Goal: Information Seeking & Learning: Learn about a topic

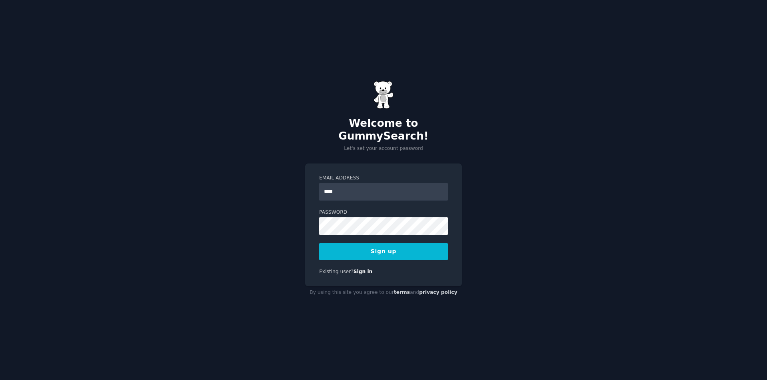
type input "**********"
click at [374, 251] on button "Sign up" at bounding box center [383, 252] width 129 height 17
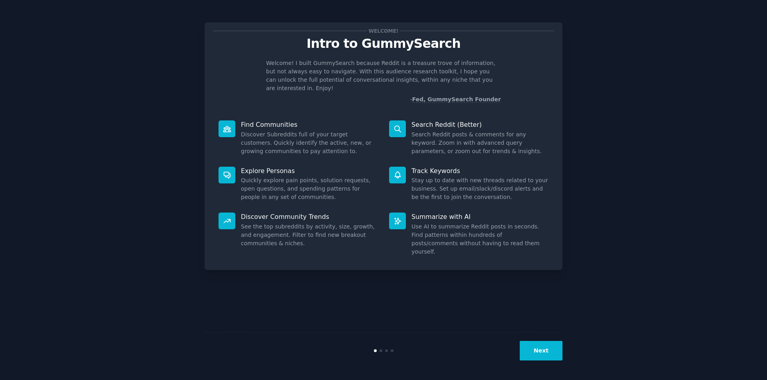
click at [539, 355] on button "Next" at bounding box center [540, 351] width 43 height 20
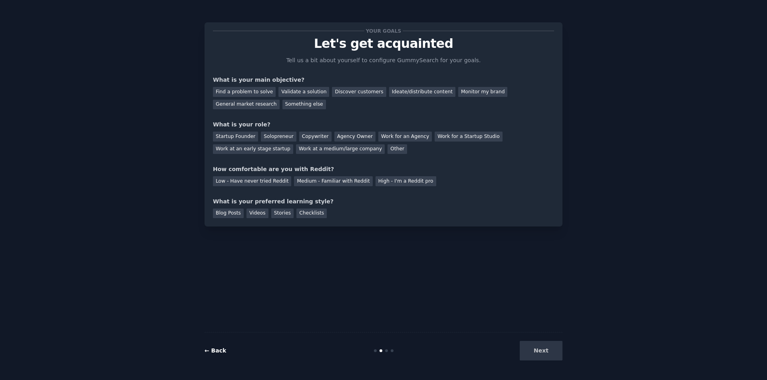
click at [220, 351] on link "← Back" at bounding box center [215, 351] width 22 height 6
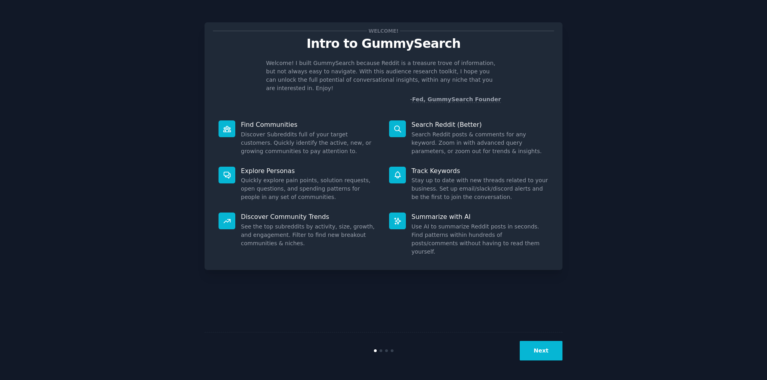
click at [556, 351] on button "Next" at bounding box center [540, 351] width 43 height 20
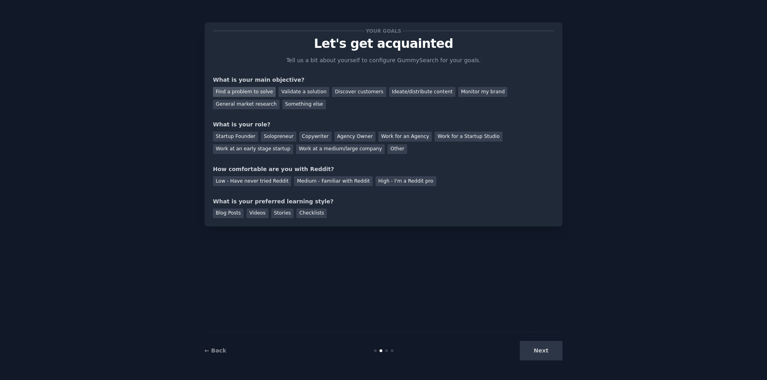
click at [248, 91] on div "Find a problem to solve" at bounding box center [244, 92] width 63 height 10
click at [337, 88] on div "Discover customers" at bounding box center [359, 92] width 54 height 10
click at [246, 93] on div "Find a problem to solve" at bounding box center [244, 92] width 63 height 10
click at [270, 141] on div "Solopreneur" at bounding box center [278, 137] width 35 height 10
click at [253, 181] on div "Low - Have never tried Reddit" at bounding box center [252, 181] width 78 height 10
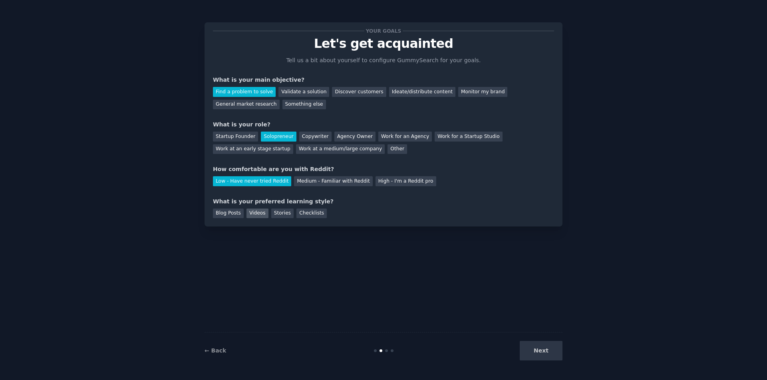
click at [253, 212] on div "Videos" at bounding box center [257, 214] width 22 height 10
click at [543, 341] on div "← Back Next" at bounding box center [383, 351] width 358 height 37
click at [539, 351] on button "Next" at bounding box center [540, 351] width 43 height 20
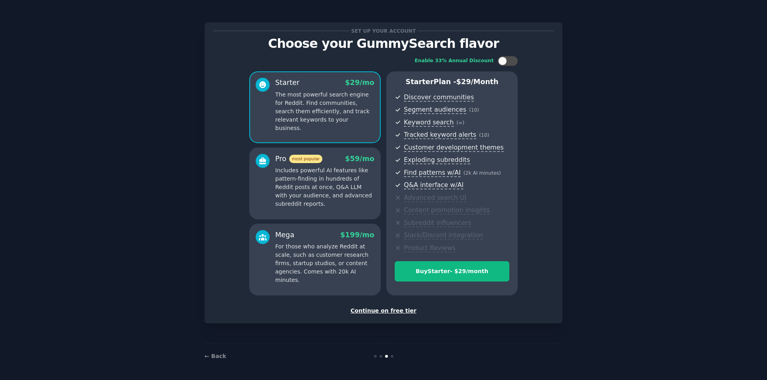
click at [378, 315] on div "Continue on free tier" at bounding box center [383, 311] width 341 height 8
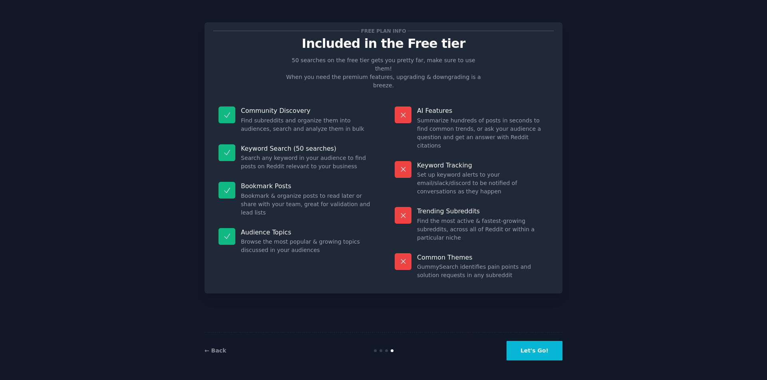
click at [545, 355] on button "Let's Go!" at bounding box center [534, 351] width 56 height 20
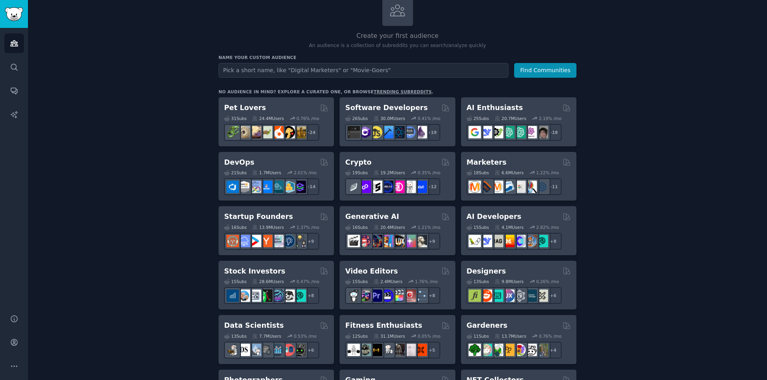
scroll to position [80, 0]
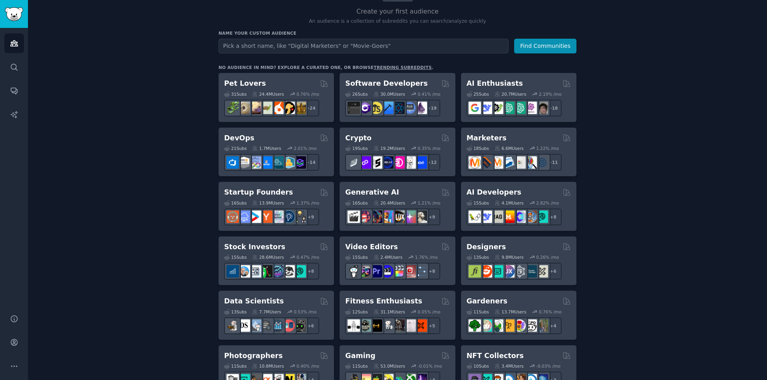
drag, startPoint x: 656, startPoint y: 186, endPoint x: 650, endPoint y: 191, distance: 7.9
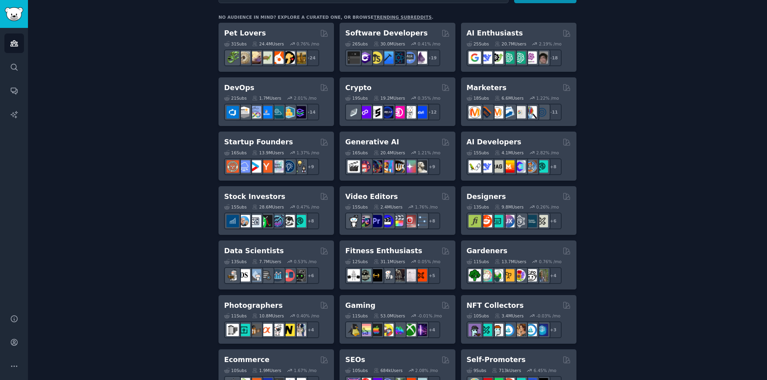
scroll to position [160, 0]
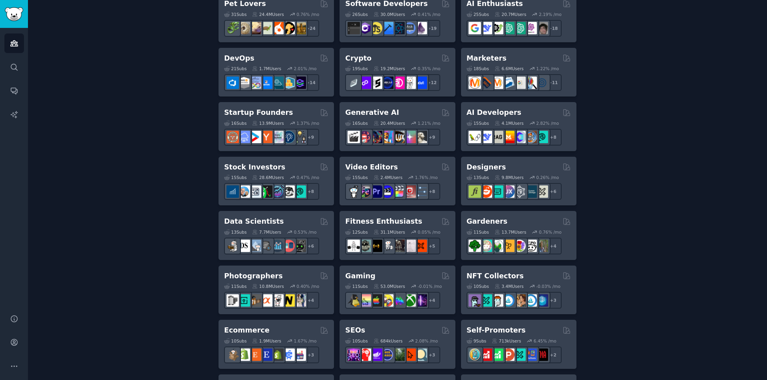
click at [652, 126] on div "Create your first audience An audience is a collection of subreddits you can se…" at bounding box center [397, 326] width 716 height 870
click at [652, 129] on div "Create your first audience An audience is a collection of subreddits you can se…" at bounding box center [397, 326] width 716 height 870
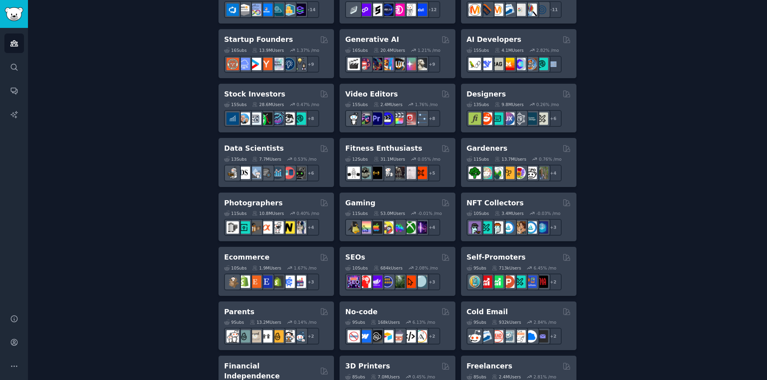
scroll to position [240, 0]
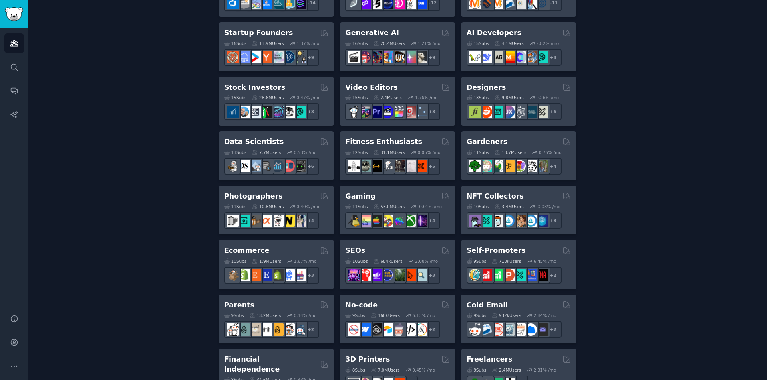
click at [150, 239] on div "Create your first audience An audience is a collection of subreddits you can se…" at bounding box center [397, 246] width 716 height 870
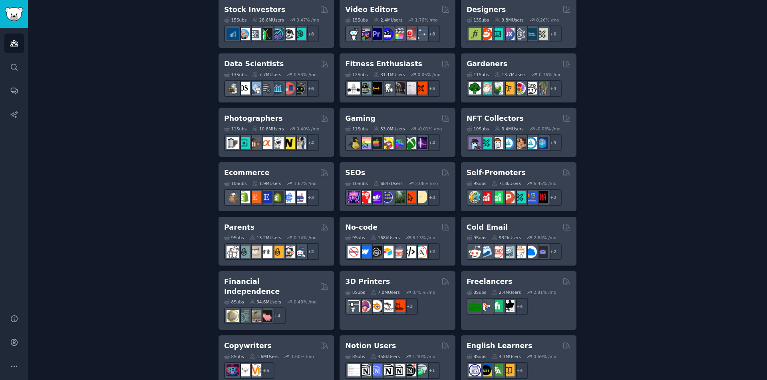
scroll to position [319, 0]
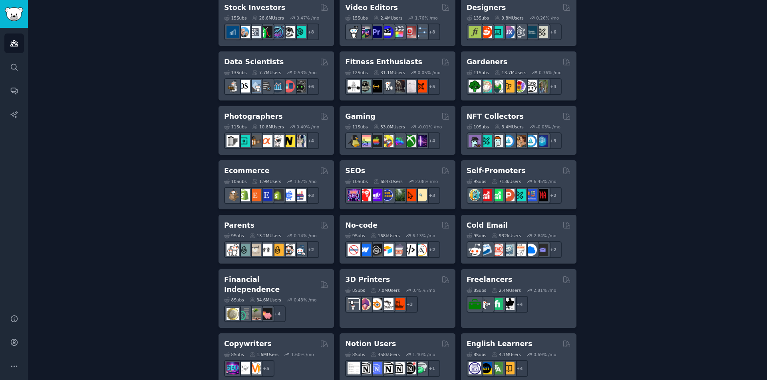
click at [142, 236] on div "Create your first audience An audience is a collection of subreddits you can se…" at bounding box center [397, 166] width 716 height 870
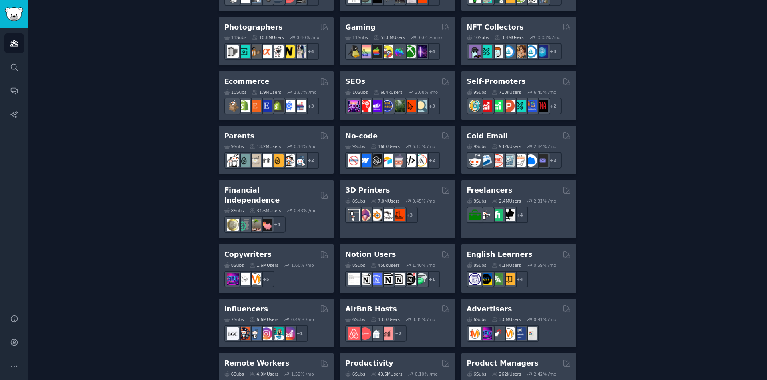
drag, startPoint x: 144, startPoint y: 226, endPoint x: 145, endPoint y: 240, distance: 13.3
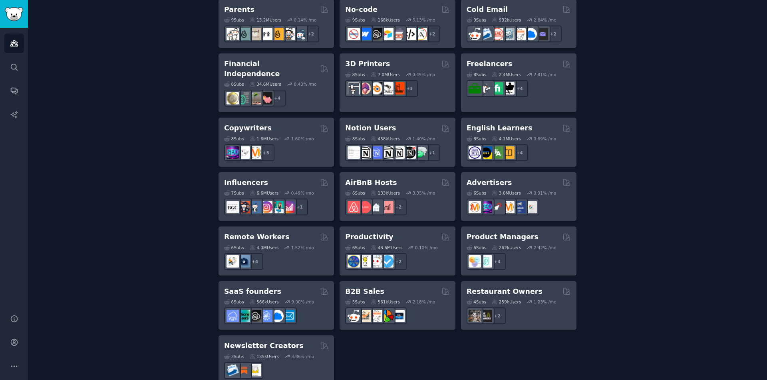
scroll to position [541, 0]
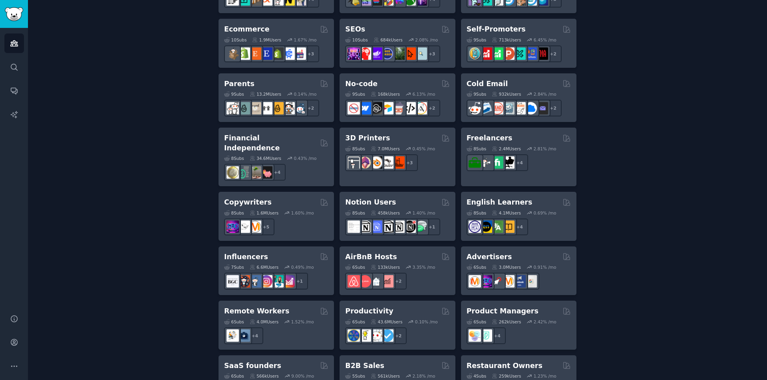
scroll to position [461, 0]
click at [139, 247] on div "Create your first audience An audience is a collection of subreddits you can se…" at bounding box center [397, 25] width 716 height 870
click at [138, 298] on div "Create your first audience An audience is a collection of subreddits you can se…" at bounding box center [397, 25] width 716 height 870
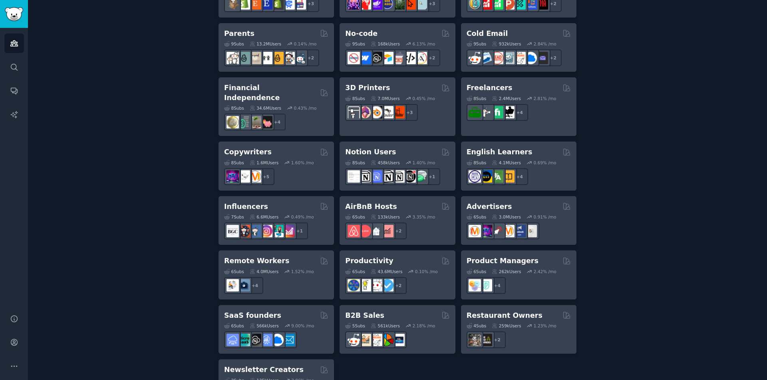
scroll to position [541, 0]
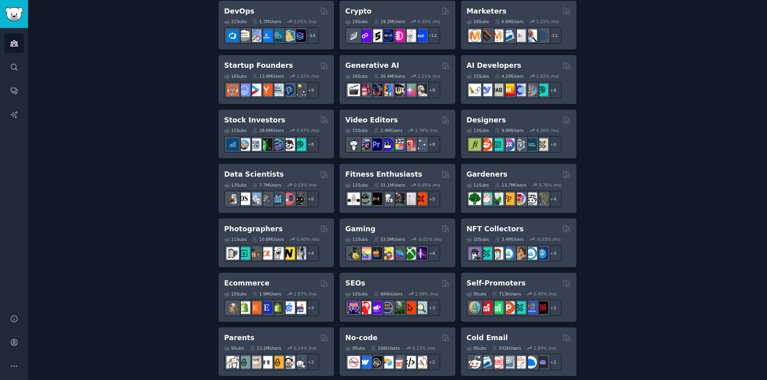
scroll to position [0, 0]
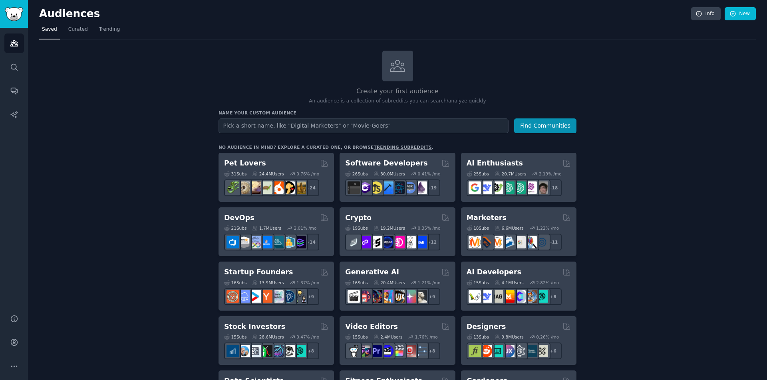
drag, startPoint x: 155, startPoint y: 250, endPoint x: 153, endPoint y: 166, distance: 83.5
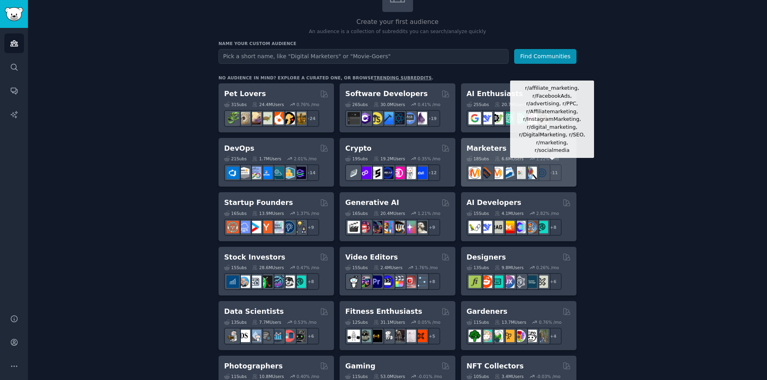
scroll to position [80, 0]
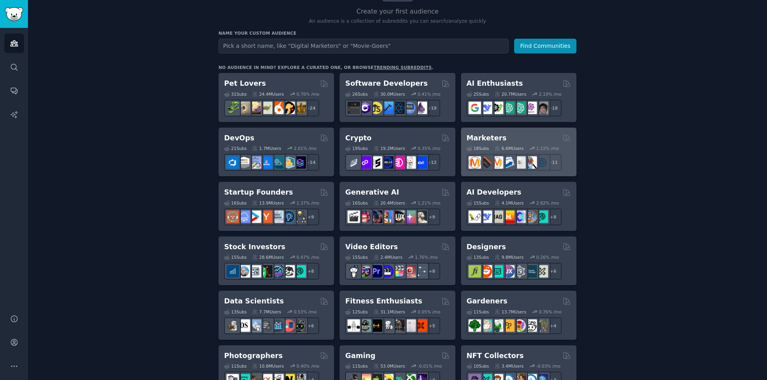
click at [495, 136] on h2 "Marketers" at bounding box center [486, 138] width 40 height 10
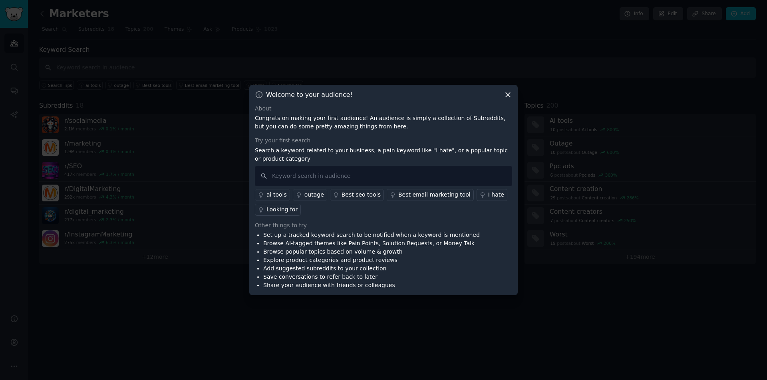
click at [508, 88] on div "Welcome to your audience! About Congrats on making your first audience! An audi…" at bounding box center [383, 190] width 268 height 211
click at [510, 91] on icon at bounding box center [507, 95] width 8 height 8
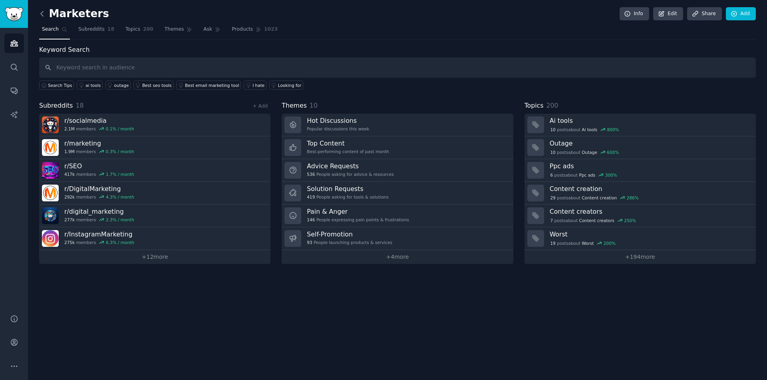
click at [41, 10] on icon at bounding box center [42, 14] width 8 height 8
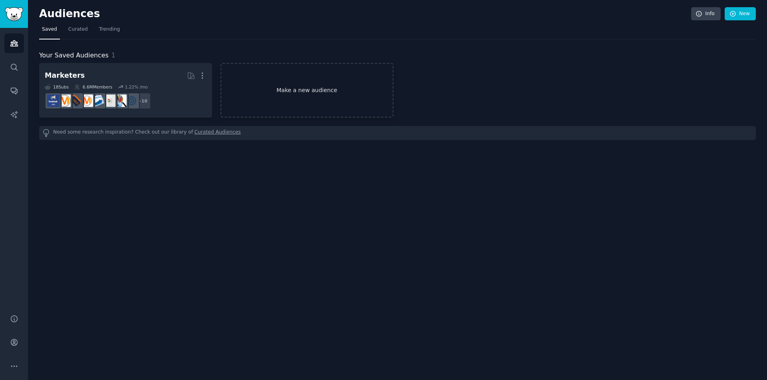
click at [313, 87] on link "Make a new audience" at bounding box center [306, 90] width 173 height 55
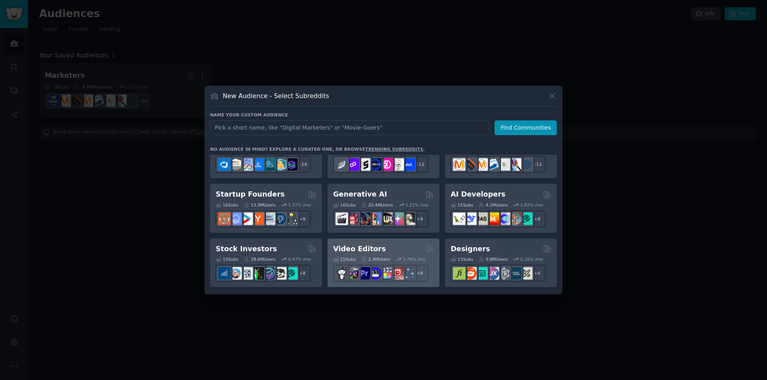
scroll to position [120, 0]
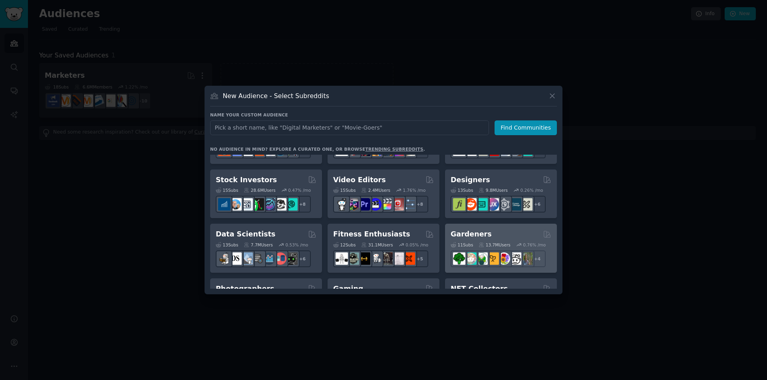
scroll to position [160, 0]
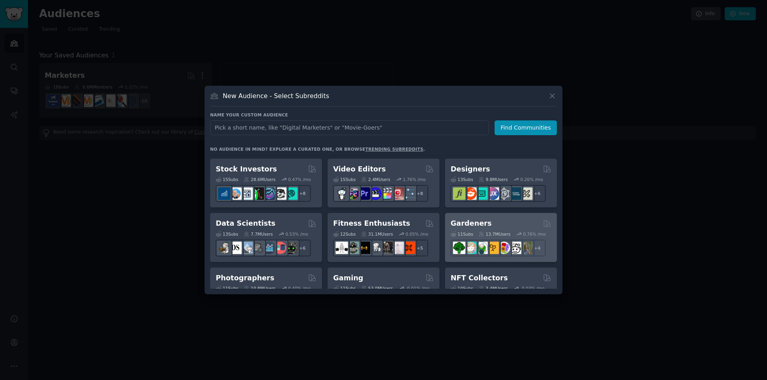
click at [492, 223] on div "Gardeners" at bounding box center [500, 224] width 101 height 10
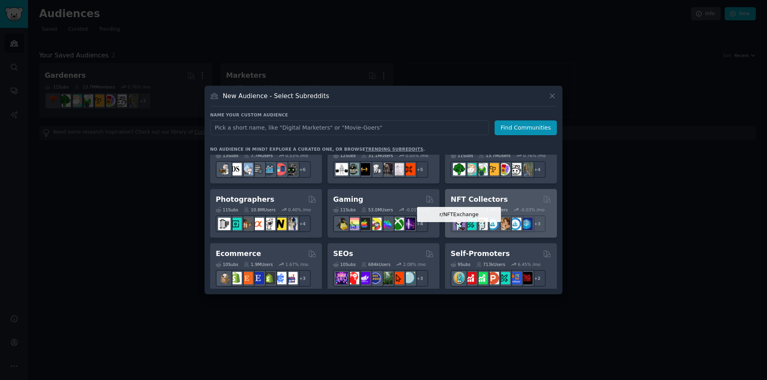
scroll to position [240, 0]
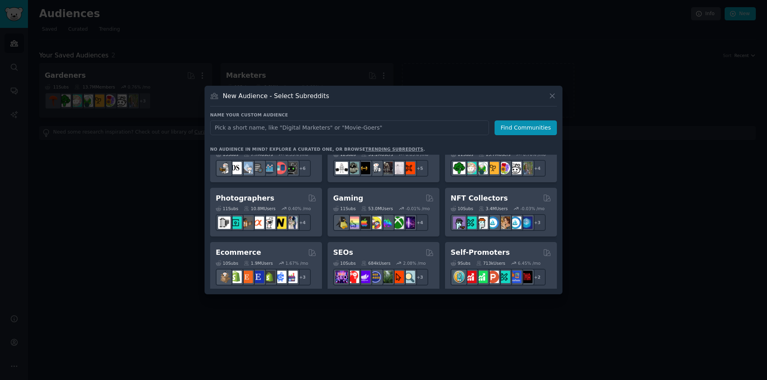
click at [443, 184] on div "Pet Lovers 31 Sub s 24.4M Users 0.76 % /mo + 24 Software Developers 26 Sub s 30…" at bounding box center [383, 298] width 347 height 767
click at [441, 185] on div "Pet Lovers 31 Sub s 24.4M Users 0.76 % /mo + 24 Software Developers 26 Sub s 30…" at bounding box center [383, 298] width 347 height 767
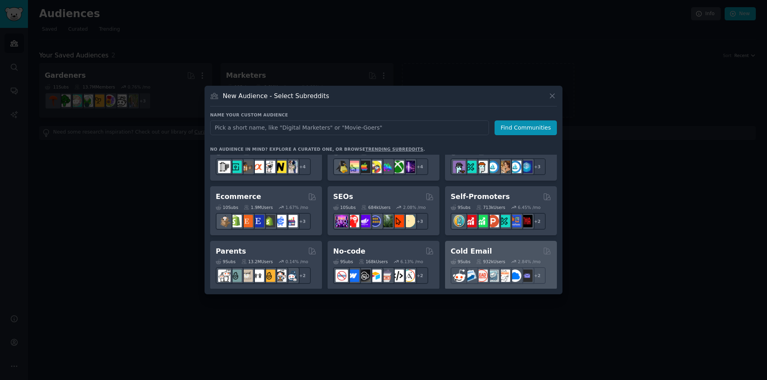
scroll to position [319, 0]
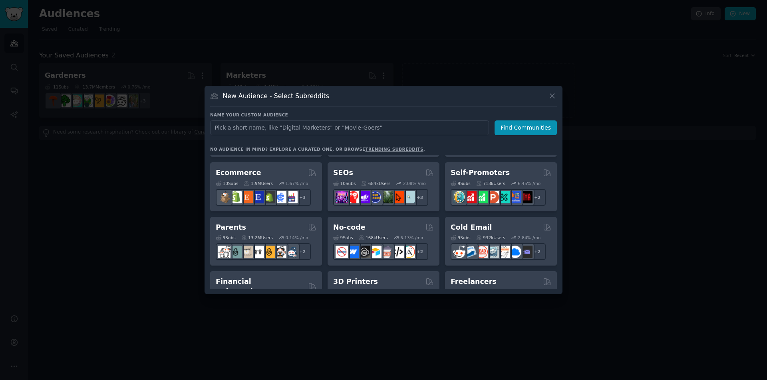
click at [442, 213] on div "Pet Lovers 31 Sub s 24.4M Users 0.76 % /mo + 24 Software Developers 26 Sub s 30…" at bounding box center [383, 219] width 347 height 767
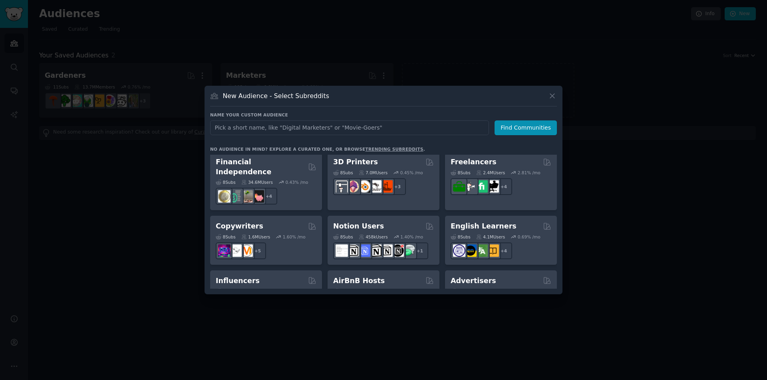
scroll to position [479, 0]
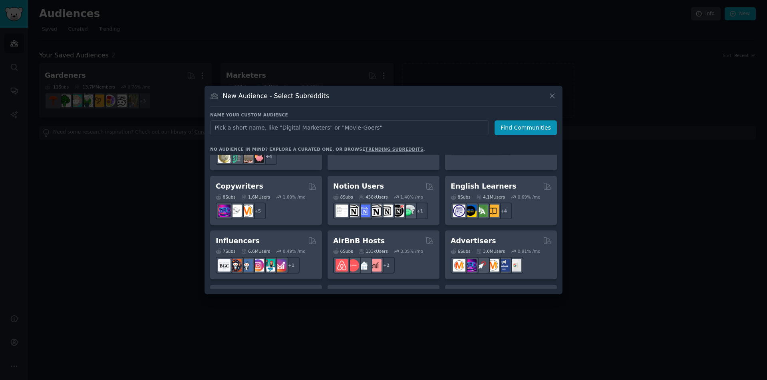
click at [442, 162] on div "Pet Lovers 31 Sub s 24.4M Users 0.76 % /mo + 24 Software Developers 26 Sub s 30…" at bounding box center [383, 59] width 347 height 767
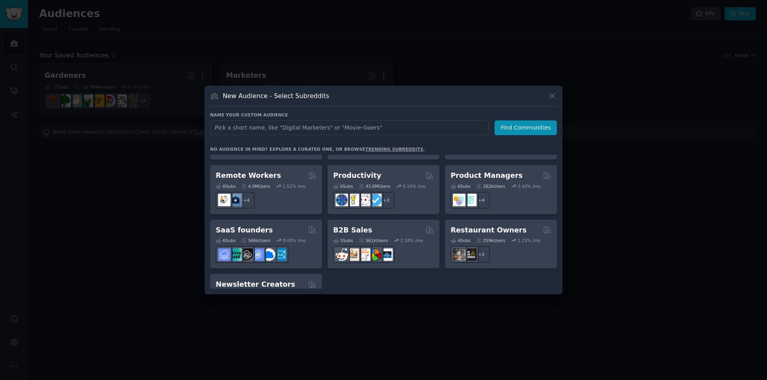
scroll to position [623, 0]
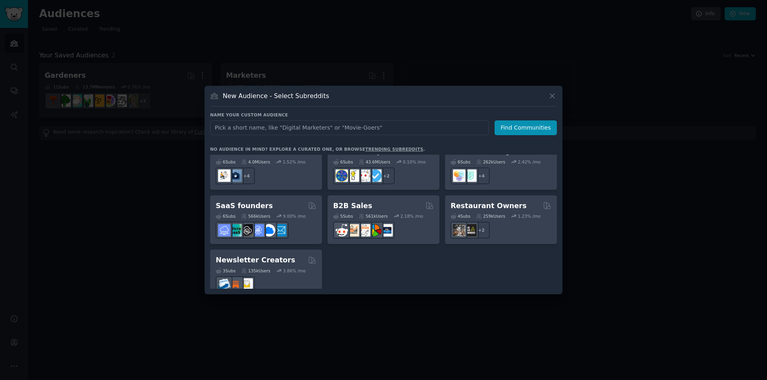
click at [552, 90] on div "New Audience - Select Subreddits Name your custom audience Audience Name Find C…" at bounding box center [383, 190] width 358 height 209
click at [548, 95] on icon at bounding box center [552, 96] width 8 height 8
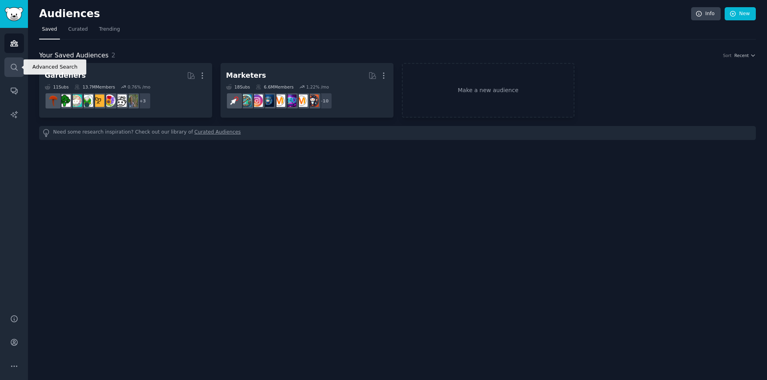
click at [16, 69] on icon "Sidebar" at bounding box center [14, 67] width 6 height 6
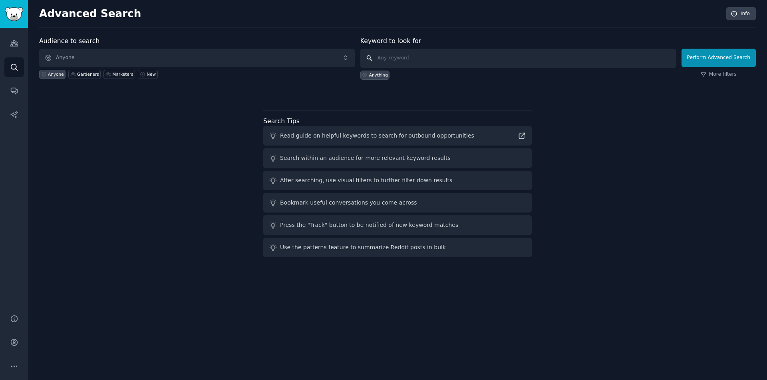
click at [433, 57] on input "text" at bounding box center [517, 58] width 315 height 19
type input "rural"
click at [735, 62] on button "Perform Advanced Search" at bounding box center [718, 58] width 74 height 18
click at [14, 39] on link "Audiences" at bounding box center [14, 44] width 20 height 20
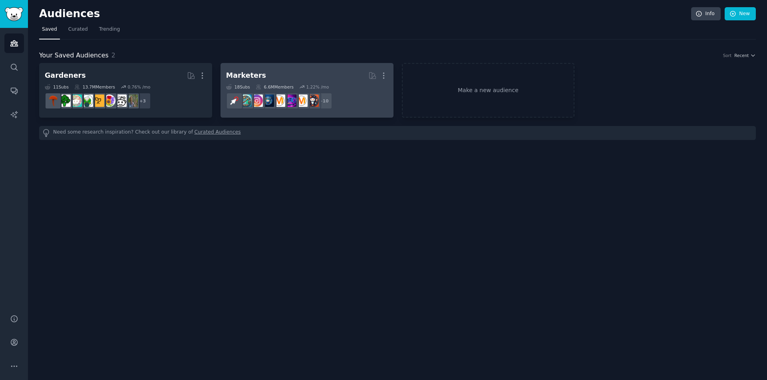
click at [272, 71] on h2 "Marketers More" at bounding box center [307, 76] width 162 height 14
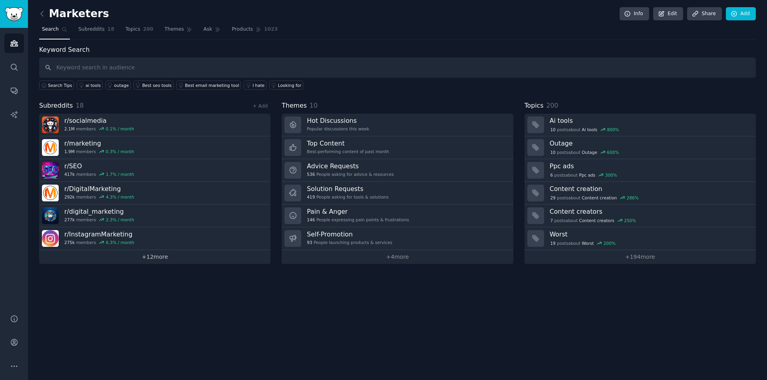
click at [165, 258] on link "+ 12 more" at bounding box center [154, 257] width 231 height 14
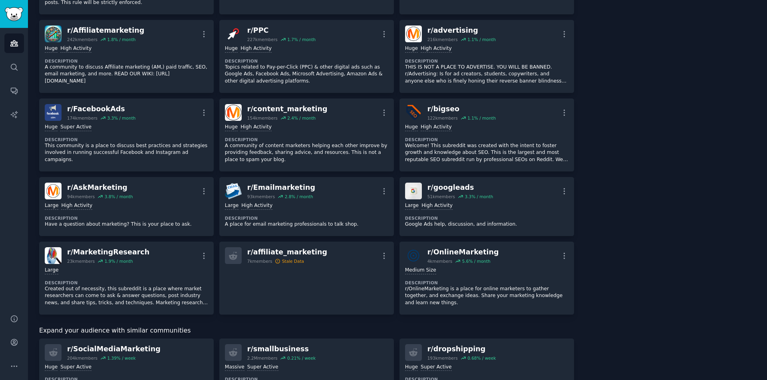
drag, startPoint x: 637, startPoint y: 239, endPoint x: 638, endPoint y: 249, distance: 10.1
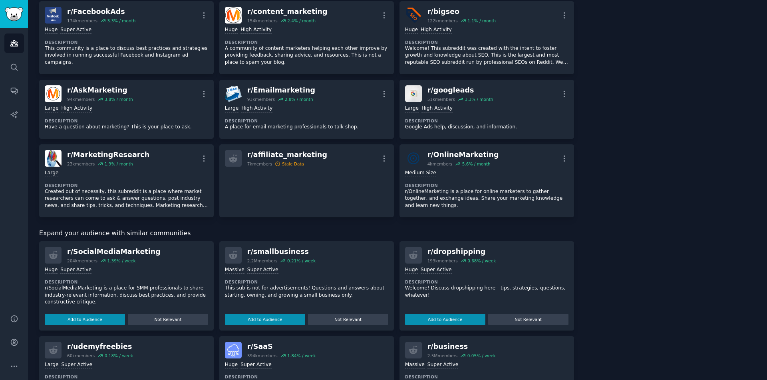
drag, startPoint x: 638, startPoint y: 249, endPoint x: 638, endPoint y: 284, distance: 35.1
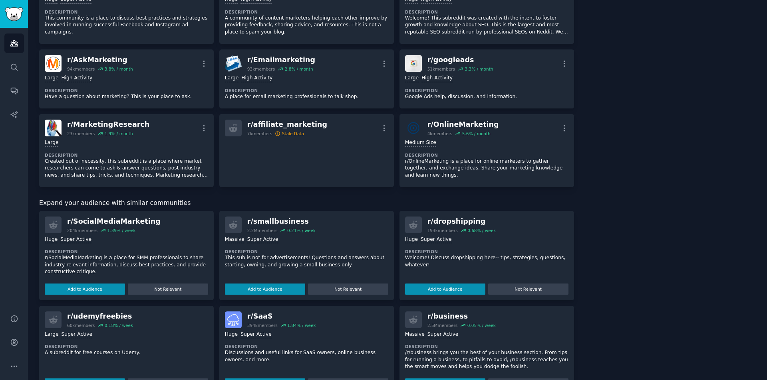
click at [638, 284] on div "About this audience Curated Audience 6.6M Members ↑ 1.2 % / month Age Size Acti…" at bounding box center [670, 154] width 171 height 863
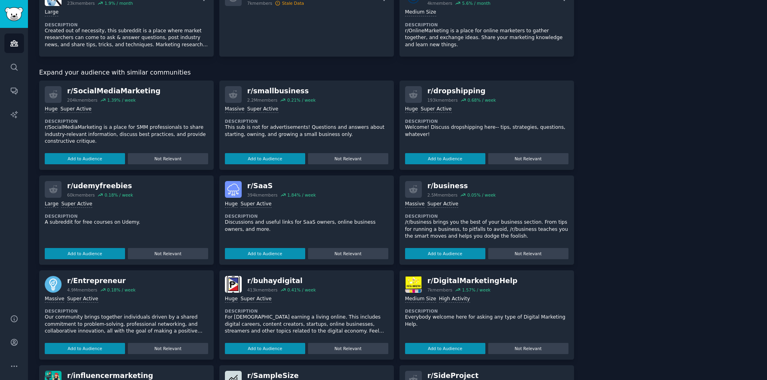
drag, startPoint x: 646, startPoint y: 228, endPoint x: 645, endPoint y: 242, distance: 13.6
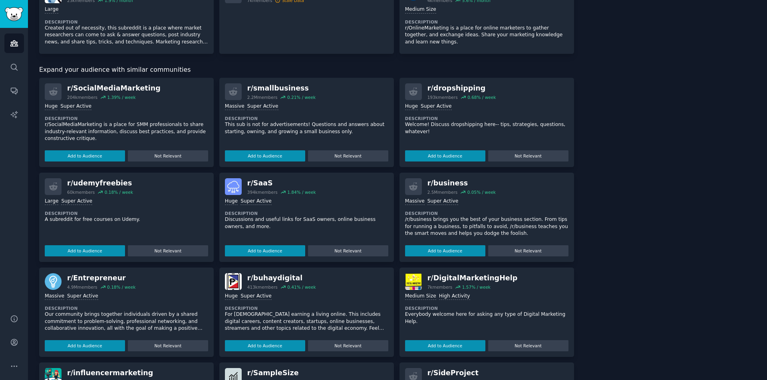
click at [645, 242] on div "About this audience Curated Audience 6.6M Members ↑ 1.2 % / month Age Size Acti…" at bounding box center [670, 20] width 171 height 863
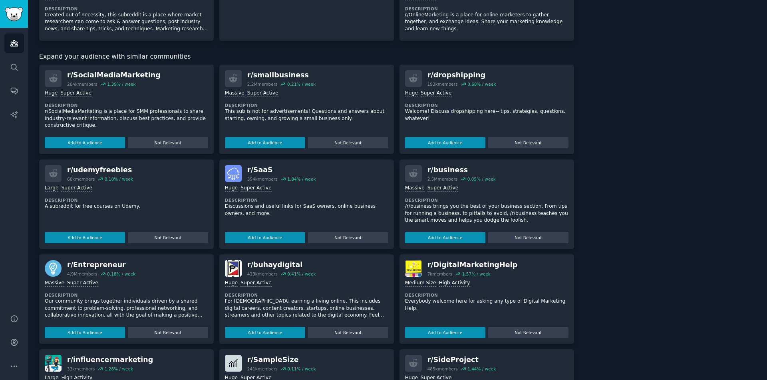
scroll to position [539, 0]
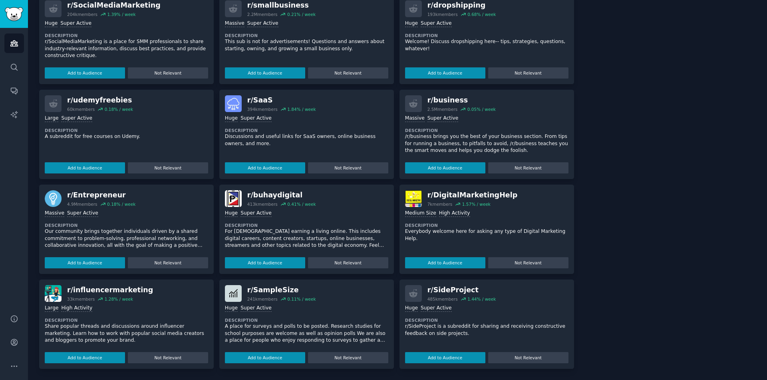
drag, startPoint x: 656, startPoint y: 234, endPoint x: 648, endPoint y: 277, distance: 44.2
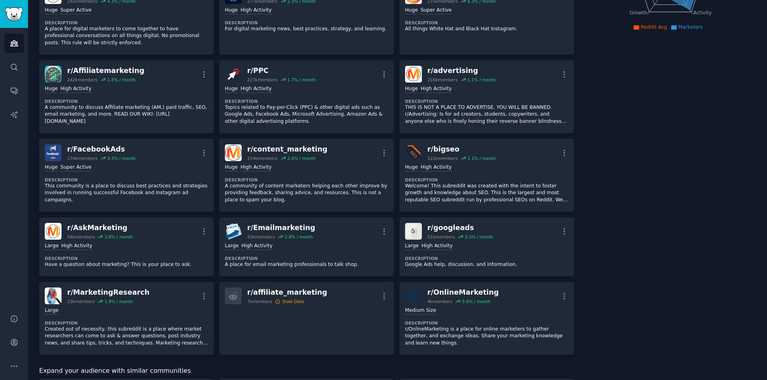
scroll to position [0, 0]
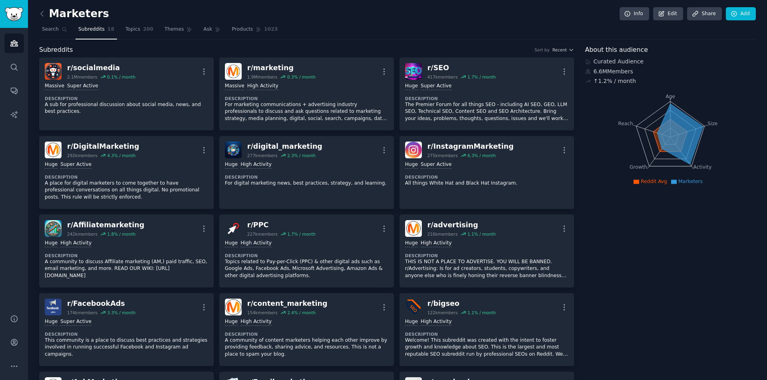
drag, startPoint x: 649, startPoint y: 247, endPoint x: 624, endPoint y: 136, distance: 114.1
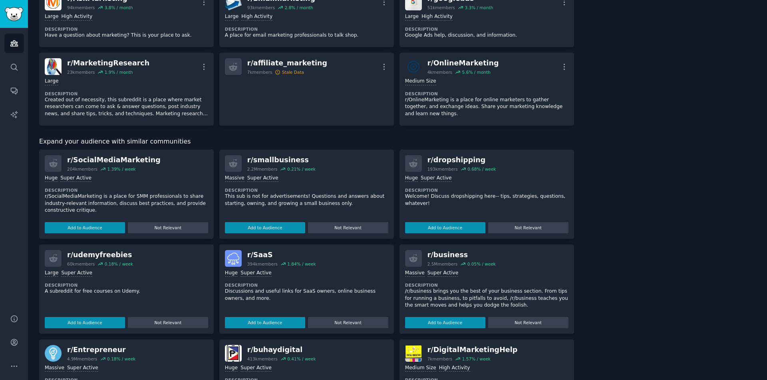
scroll to position [539, 0]
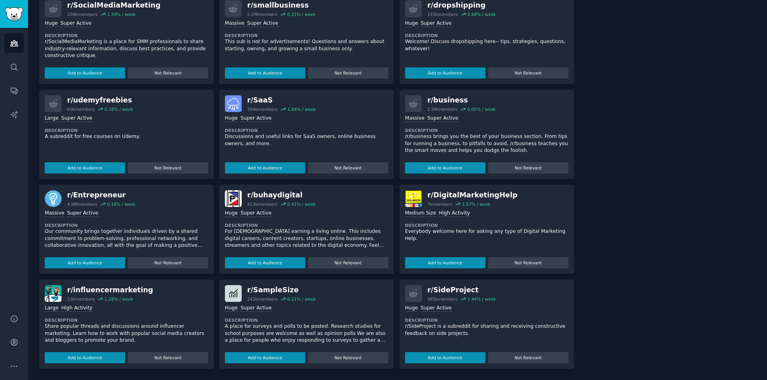
drag, startPoint x: 666, startPoint y: 266, endPoint x: 639, endPoint y: 351, distance: 89.5
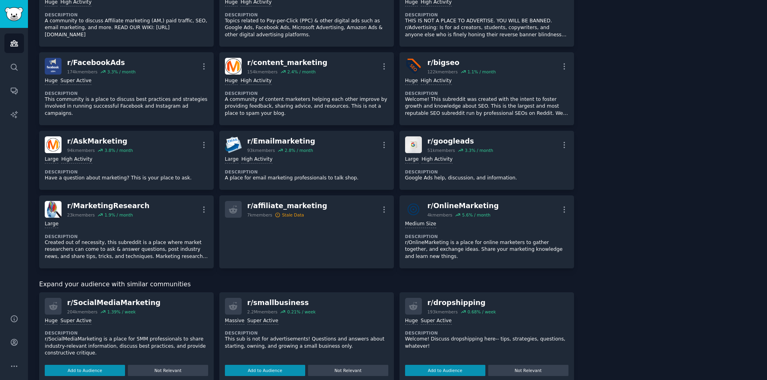
scroll to position [0, 0]
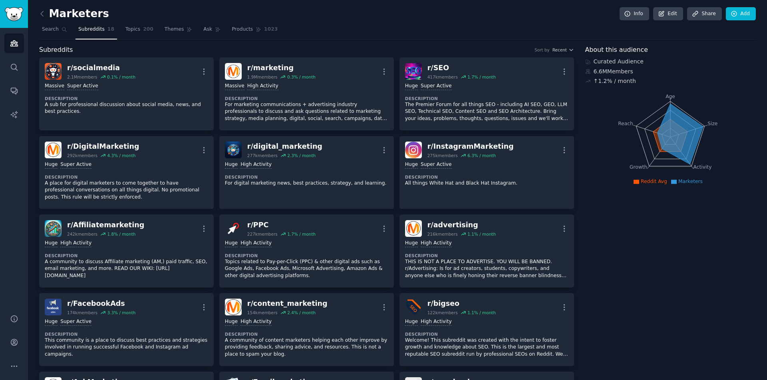
drag, startPoint x: 635, startPoint y: 359, endPoint x: 629, endPoint y: 270, distance: 88.8
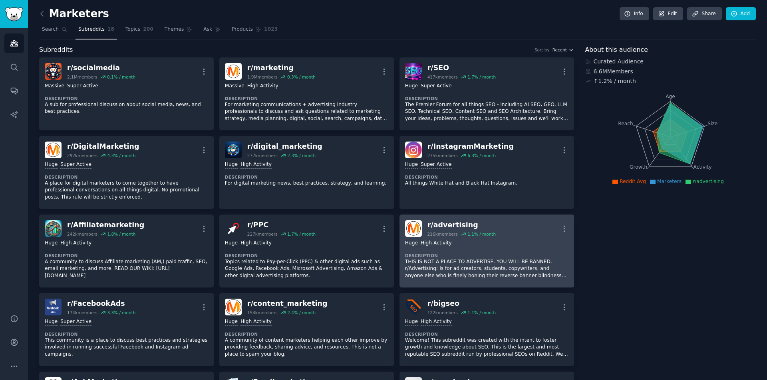
drag, startPoint x: 490, startPoint y: 287, endPoint x: 491, endPoint y: 278, distance: 8.9
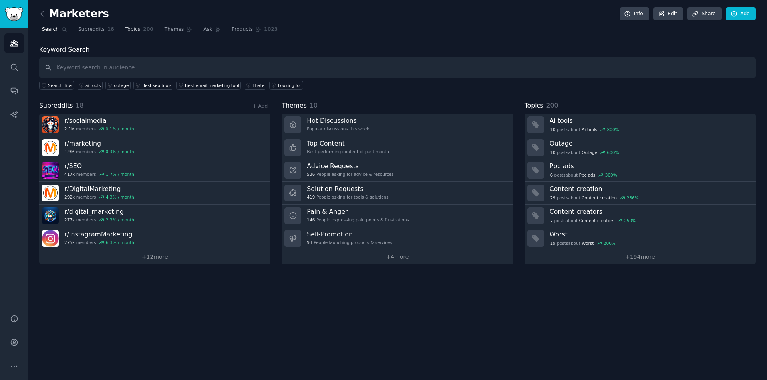
click at [137, 24] on link "Topics 200" at bounding box center [140, 31] width 34 height 16
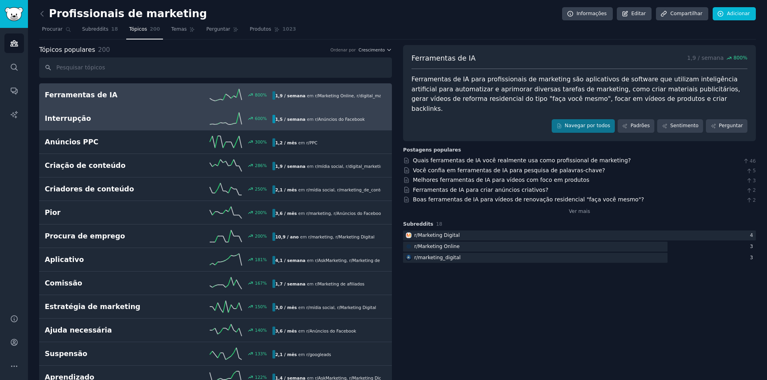
click at [70, 116] on font "Interrupção" at bounding box center [68, 119] width 46 height 8
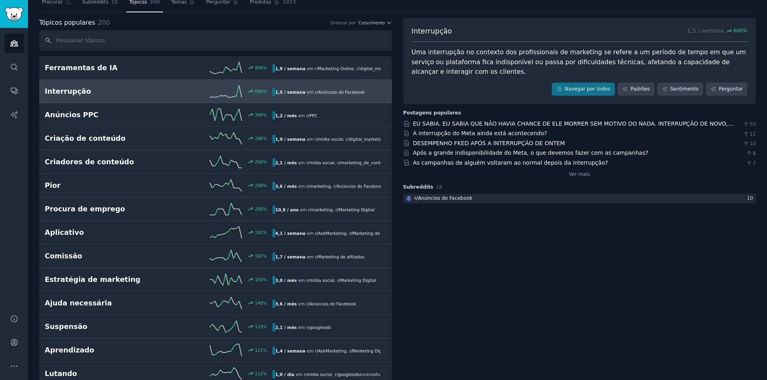
scroll to position [40, 0]
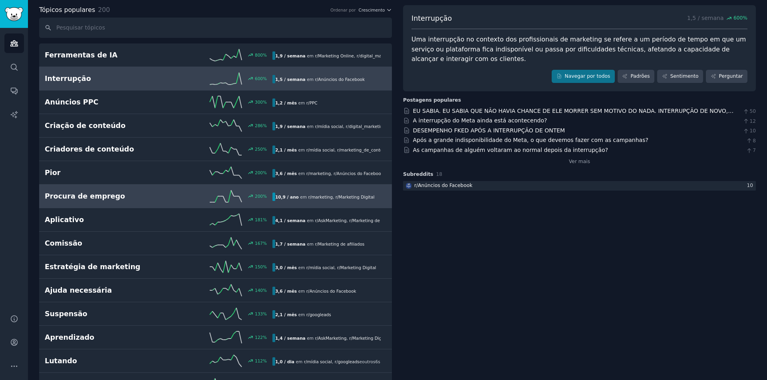
click at [173, 197] on div "200 %" at bounding box center [215, 196] width 114 height 12
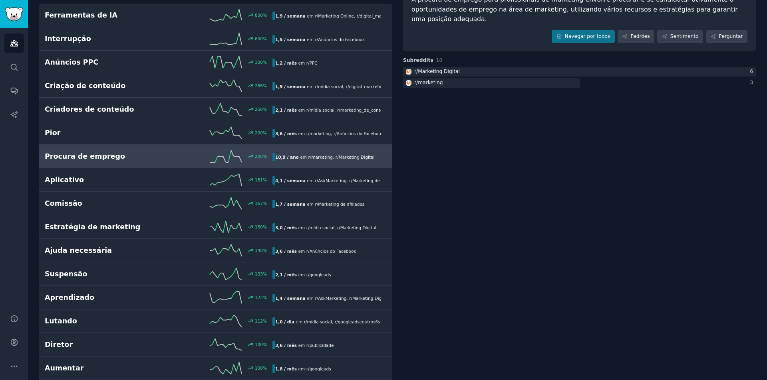
scroll to position [120, 0]
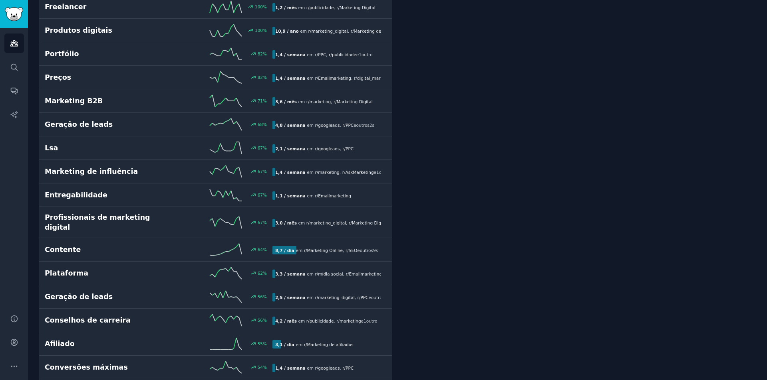
scroll to position [495, 0]
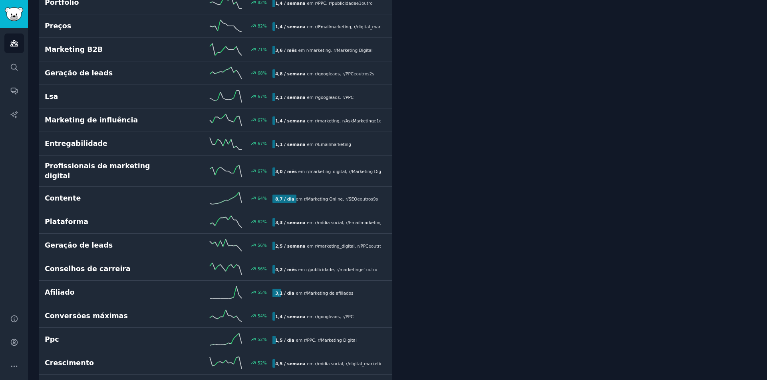
drag, startPoint x: 499, startPoint y: 195, endPoint x: 505, endPoint y: 207, distance: 13.2
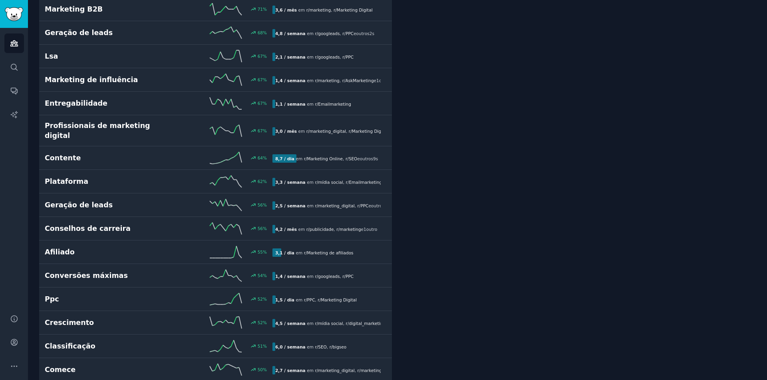
scroll to position [587, 0]
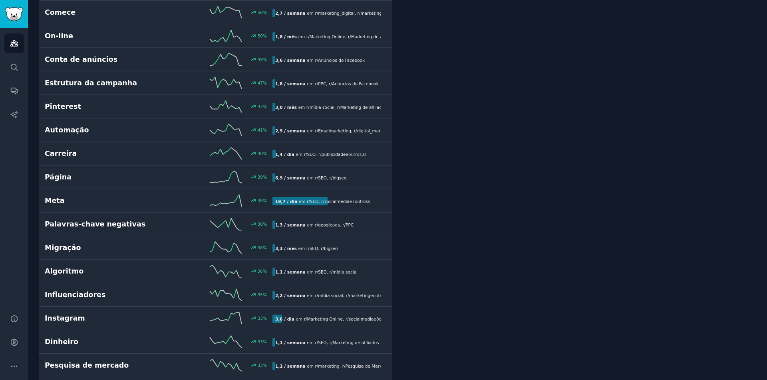
drag, startPoint x: 515, startPoint y: 148, endPoint x: 529, endPoint y: 174, distance: 29.8
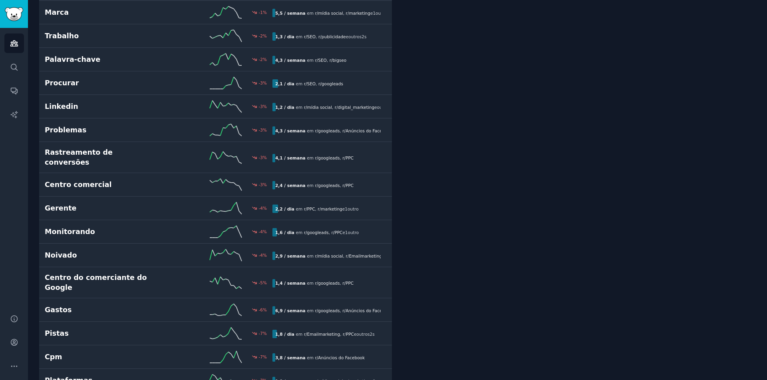
scroll to position [4425, 0]
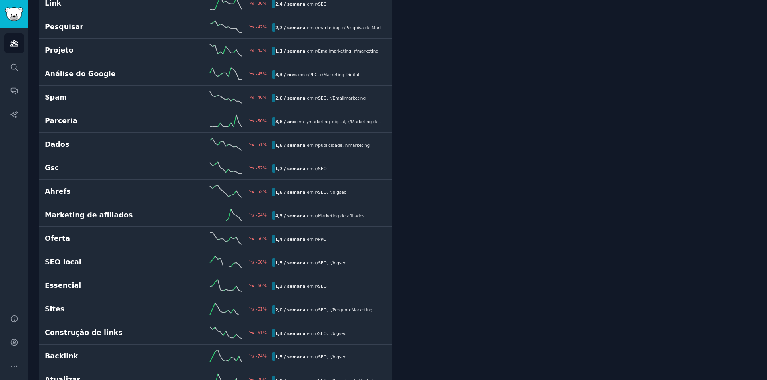
drag, startPoint x: 526, startPoint y: 175, endPoint x: 503, endPoint y: 269, distance: 96.4
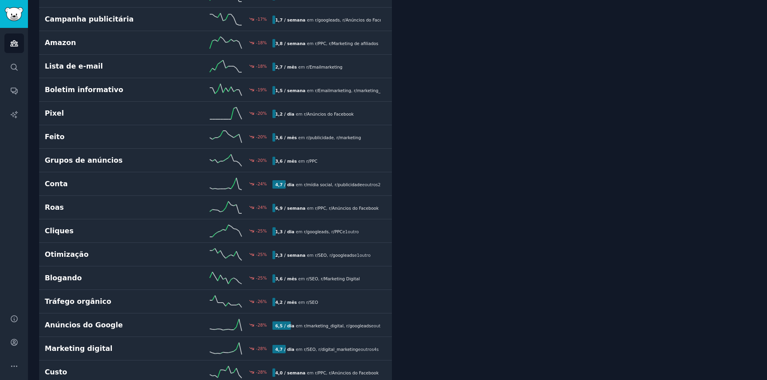
drag, startPoint x: 546, startPoint y: 325, endPoint x: 543, endPoint y: 289, distance: 35.3
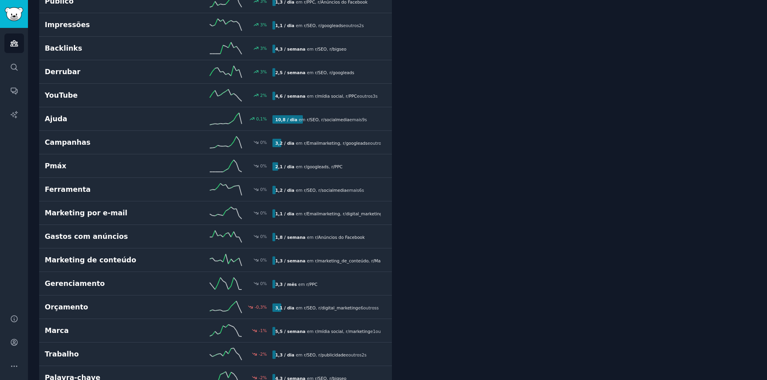
drag, startPoint x: 539, startPoint y: 263, endPoint x: 544, endPoint y: 241, distance: 23.3
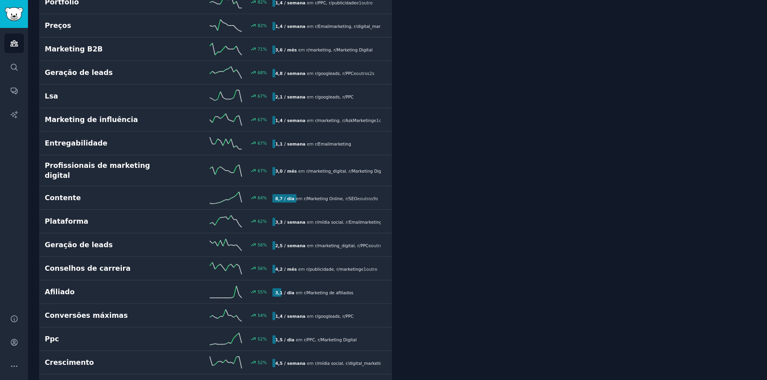
scroll to position [0, 0]
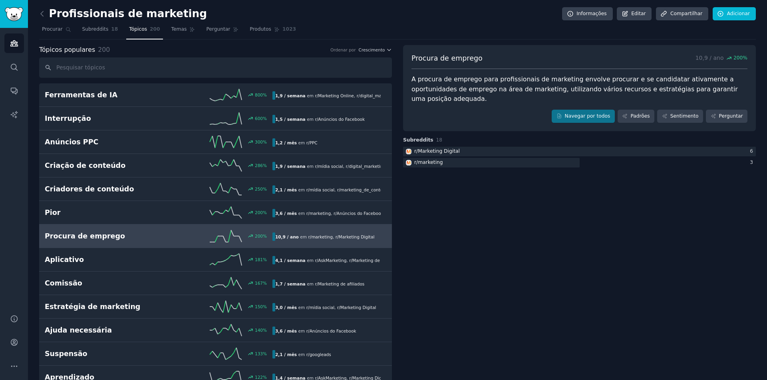
drag, startPoint x: 601, startPoint y: 210, endPoint x: 599, endPoint y: 133, distance: 77.1
click at [58, 33] on span "Procurar" at bounding box center [52, 29] width 21 height 7
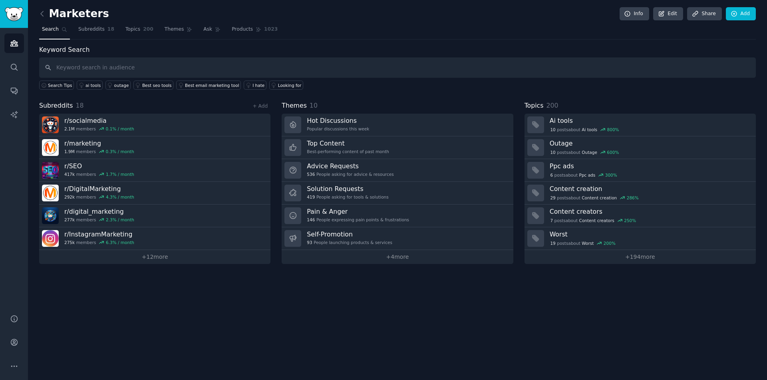
click at [229, 331] on div "Marketers Info Edit Share Add Search Subreddits 18 Topics 200 Themes Ask Produc…" at bounding box center [397, 190] width 739 height 380
drag, startPoint x: 158, startPoint y: 27, endPoint x: 10, endPoint y: 123, distance: 176.2
click at [164, 27] on span "Themes" at bounding box center [174, 29] width 20 height 7
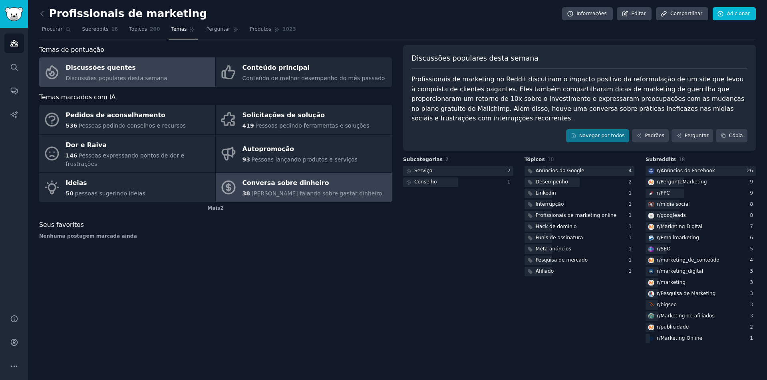
drag, startPoint x: 303, startPoint y: 123, endPoint x: 291, endPoint y: 168, distance: 47.1
click at [303, 123] on font "Pessoas pedindo ferramentas e soluções" at bounding box center [312, 126] width 114 height 6
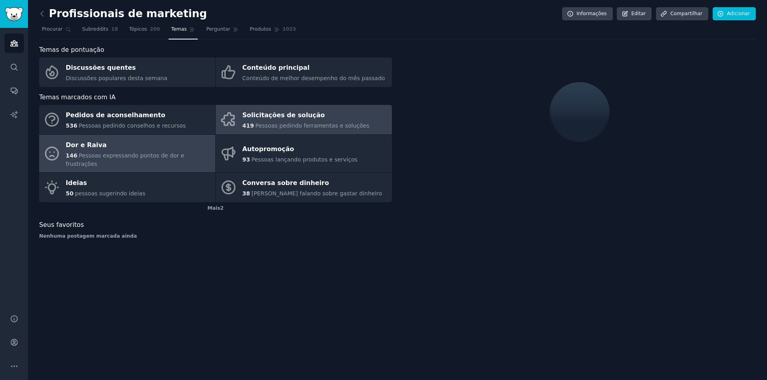
click at [115, 145] on div "Dor e Raiva" at bounding box center [138, 145] width 145 height 13
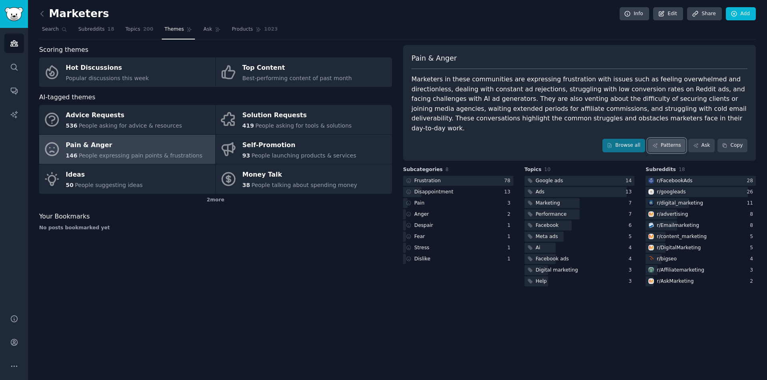
click at [676, 139] on link "Patterns" at bounding box center [667, 146] width 38 height 14
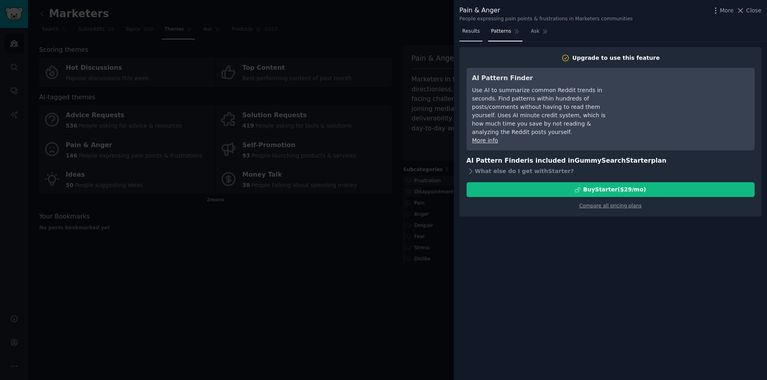
click at [473, 32] on span "Results" at bounding box center [471, 31] width 18 height 7
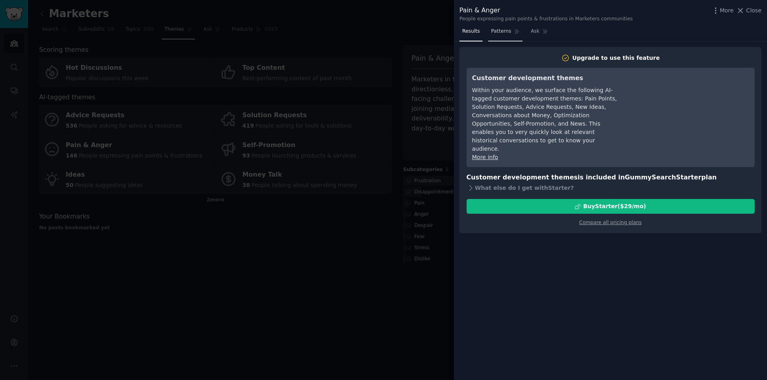
click at [495, 32] on span "Patterns" at bounding box center [501, 31] width 20 height 7
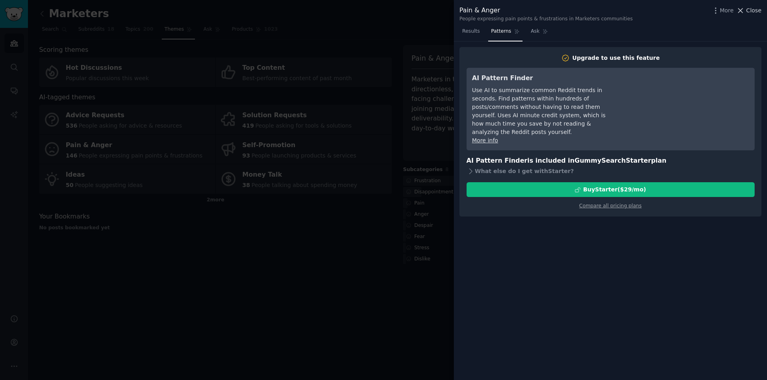
drag, startPoint x: 753, startPoint y: 11, endPoint x: 551, endPoint y: 54, distance: 206.2
click at [752, 11] on span "Close" at bounding box center [753, 10] width 15 height 8
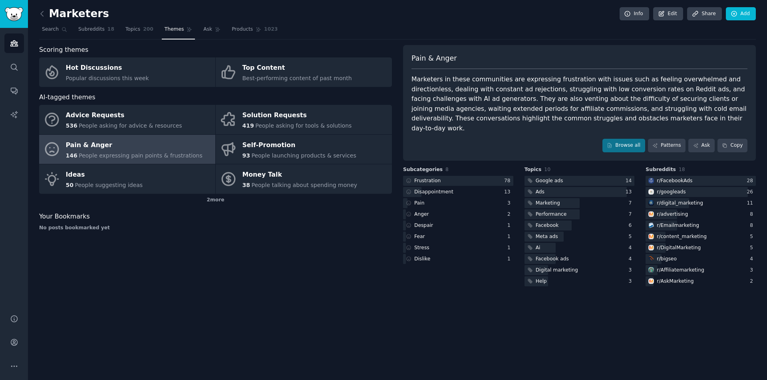
click at [170, 291] on div "Marketers Info Edit Share Add Search Subreddits 18 Topics 200 Themes Ask Produc…" at bounding box center [397, 190] width 739 height 380
click at [43, 11] on icon at bounding box center [42, 13] width 2 height 5
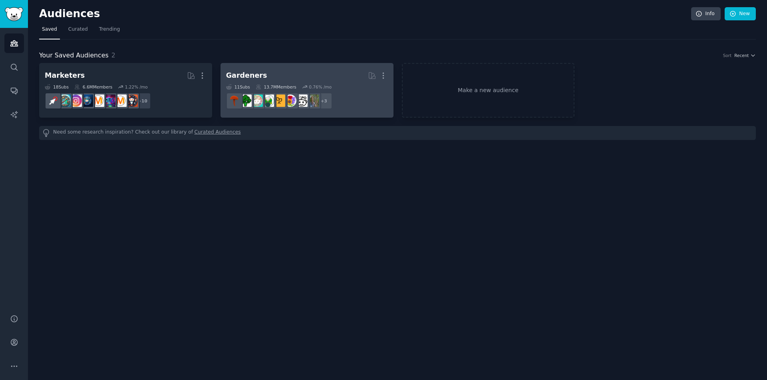
click at [279, 71] on h2 "Gardeners More" at bounding box center [307, 76] width 162 height 14
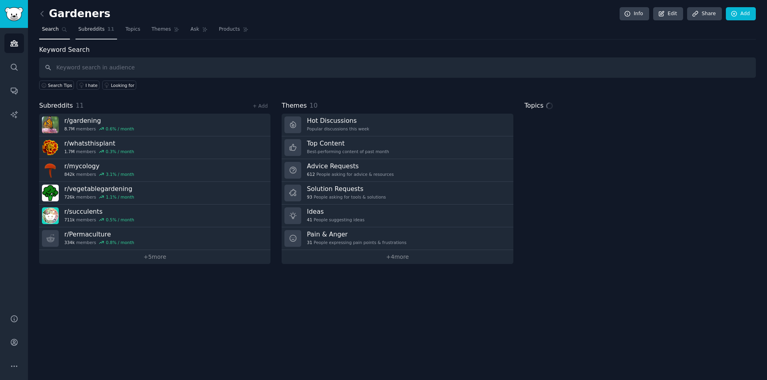
click at [93, 29] on span "Subreddits" at bounding box center [91, 29] width 26 height 7
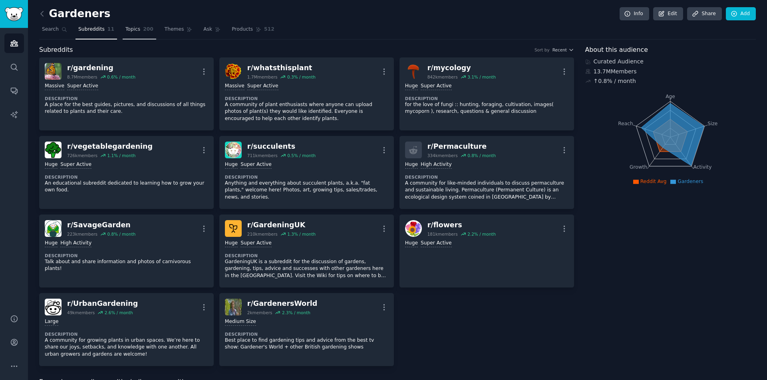
click at [133, 31] on span "Topics" at bounding box center [132, 29] width 15 height 7
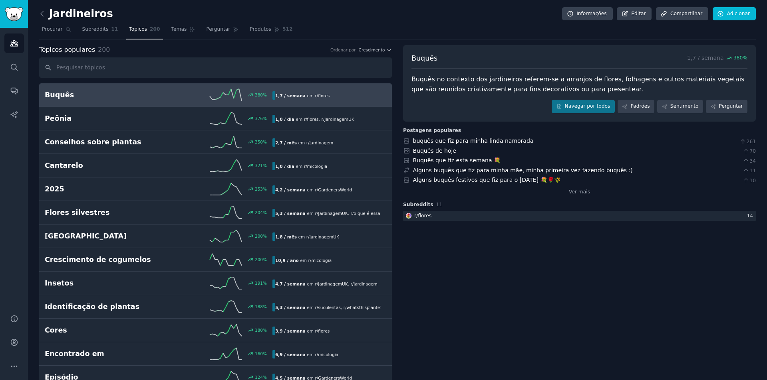
click at [49, 34] on link "Procurar" at bounding box center [56, 31] width 35 height 16
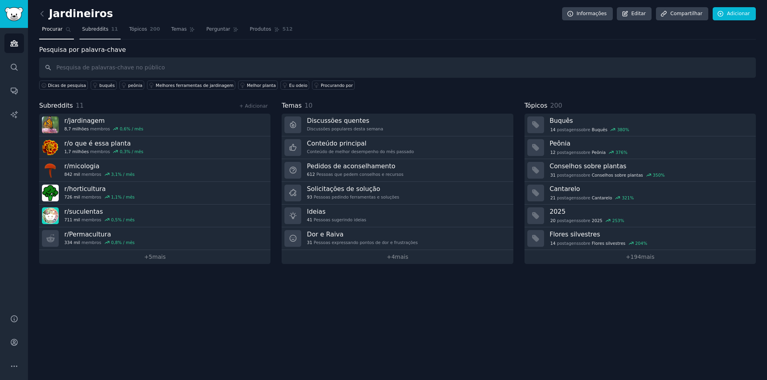
click at [91, 28] on font "Subreddits" at bounding box center [95, 29] width 26 height 6
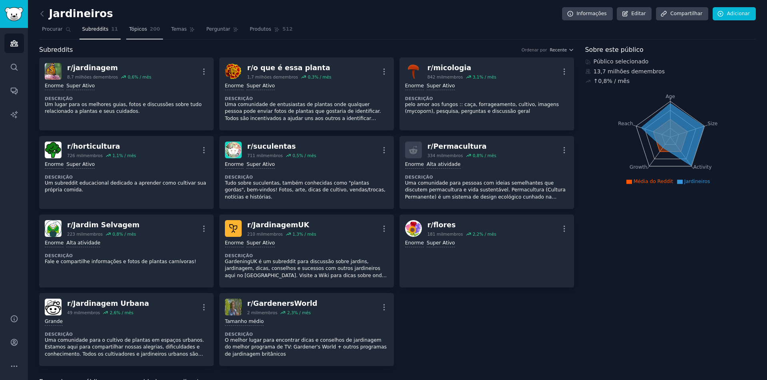
click at [137, 27] on font "Tópicos" at bounding box center [138, 29] width 18 height 6
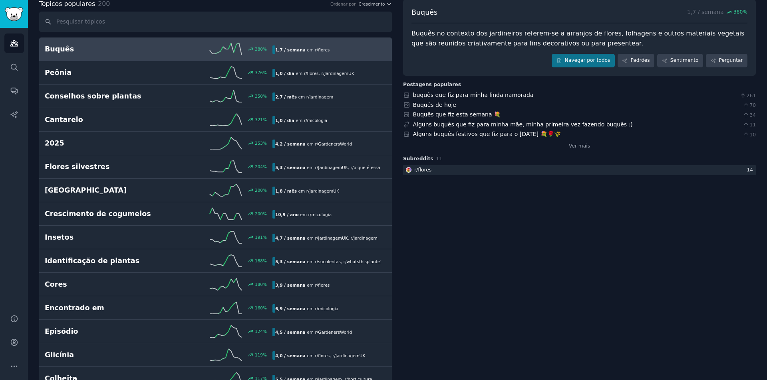
drag, startPoint x: 509, startPoint y: 257, endPoint x: 504, endPoint y: 271, distance: 15.4
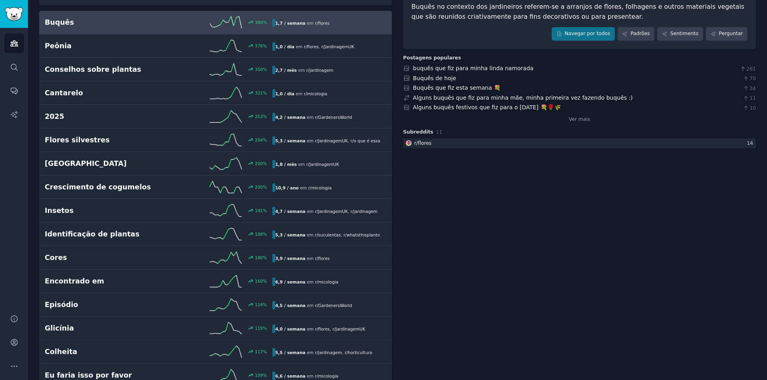
scroll to position [86, 0]
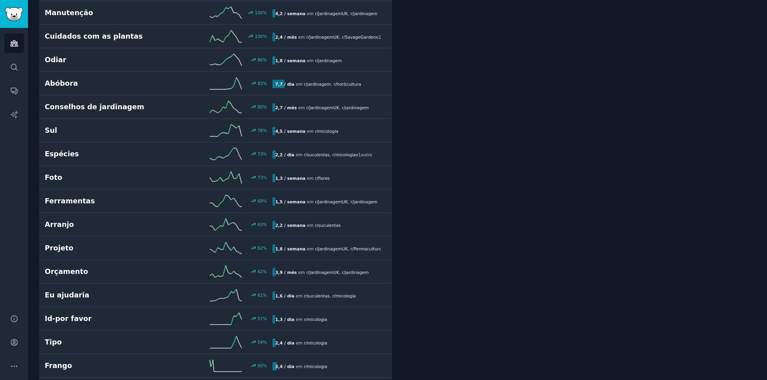
drag, startPoint x: 502, startPoint y: 204, endPoint x: 500, endPoint y: 215, distance: 11.3
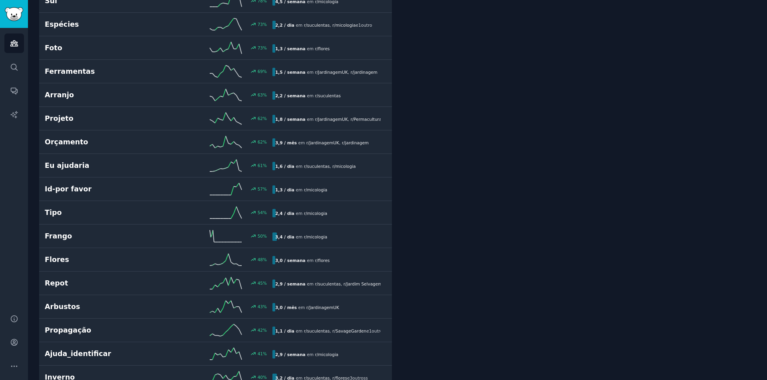
drag, startPoint x: 505, startPoint y: 204, endPoint x: 504, endPoint y: 227, distance: 22.4
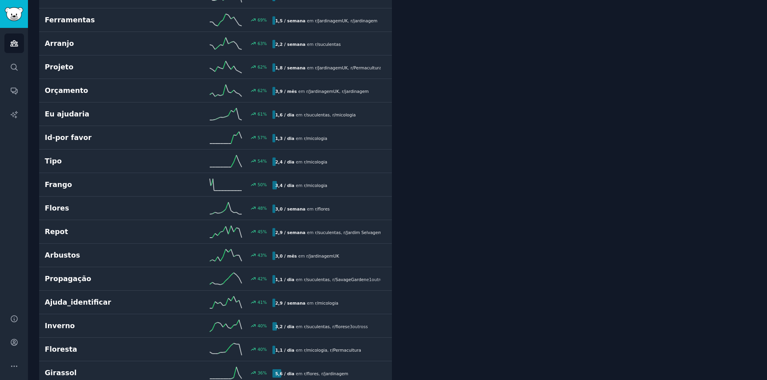
drag, startPoint x: 559, startPoint y: 228, endPoint x: 558, endPoint y: 242, distance: 14.5
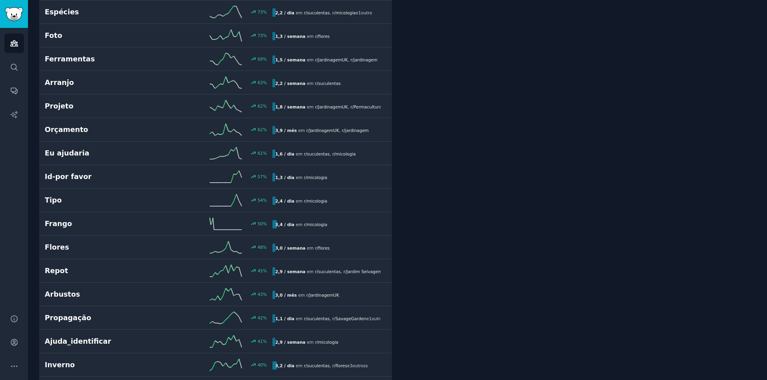
scroll to position [0, 0]
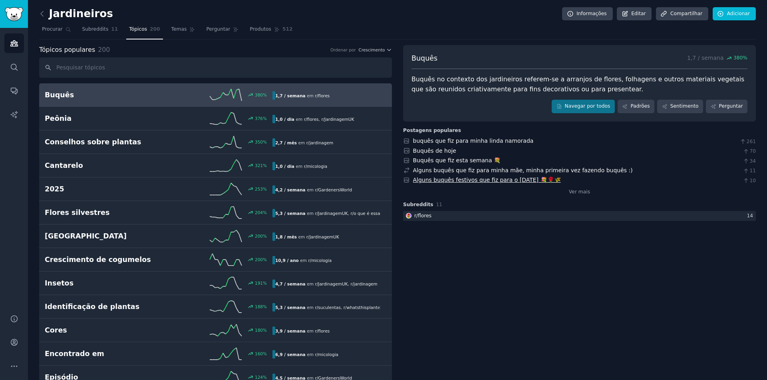
drag, startPoint x: 540, startPoint y: 250, endPoint x: 533, endPoint y: 176, distance: 73.8
click at [171, 28] on font "Temas" at bounding box center [179, 29] width 16 height 6
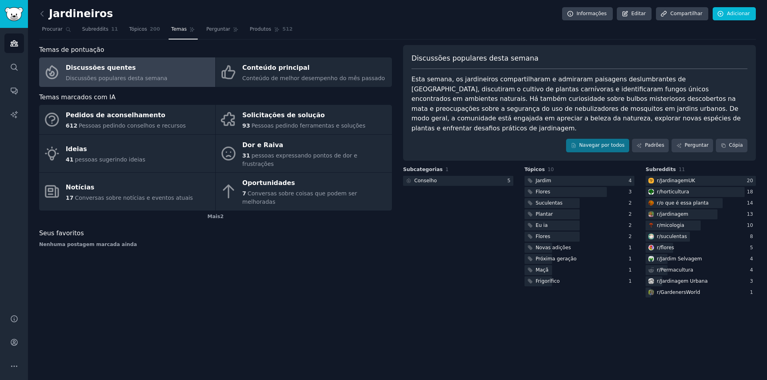
click at [394, 293] on div "Jardineiros Informações Editar Compartilhar Adicionar Procurar Subreddits 11 Tó…" at bounding box center [397, 190] width 739 height 380
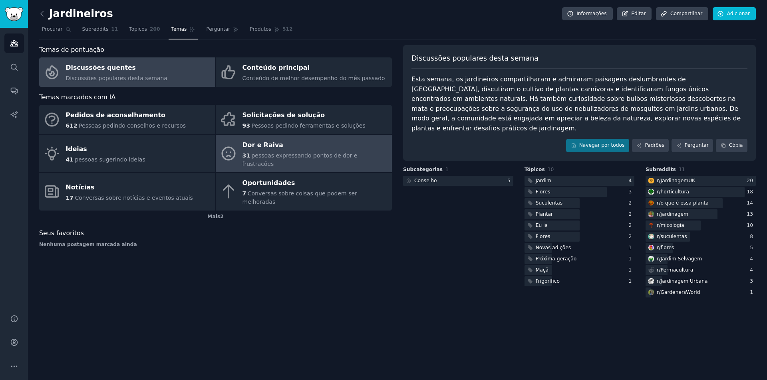
click at [289, 148] on div "Dor e Raiva" at bounding box center [314, 145] width 145 height 13
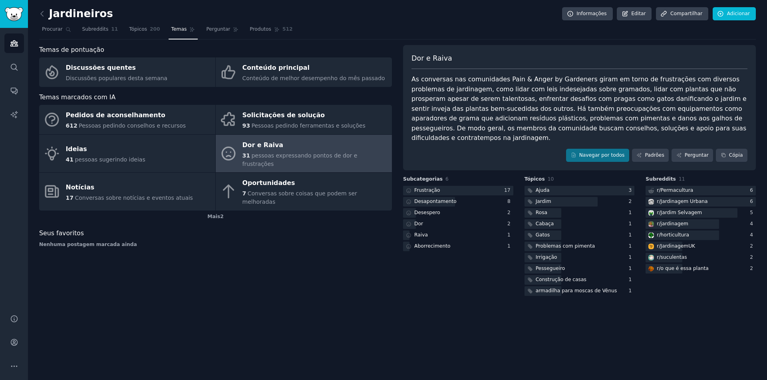
click at [358, 292] on div "Jardineiros Informações Editar Compartilhar Adicionar Procurar Subreddits 11 Tó…" at bounding box center [397, 190] width 739 height 380
click at [358, 291] on div "Jardineiros Informações Editar Compartilhar Adicionar Procurar Subreddits 11 Tó…" at bounding box center [397, 190] width 739 height 380
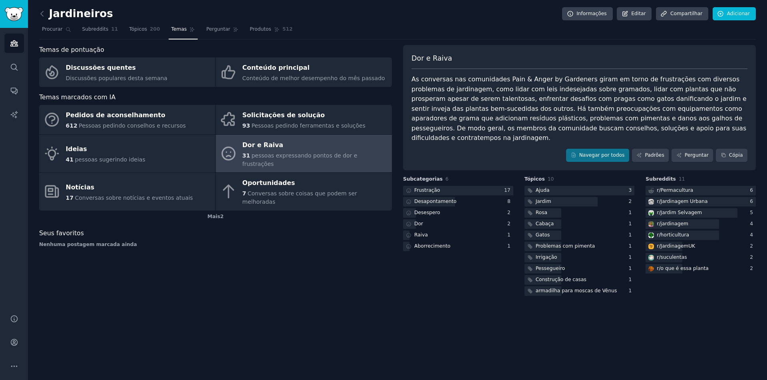
click at [358, 291] on div "Jardineiros Informações Editar Compartilhar Adicionar Procurar Subreddits 11 Tó…" at bounding box center [397, 190] width 739 height 380
click at [355, 285] on div "Temas de pontuação Discussões quentes Discussões populares desta semana Conteúd…" at bounding box center [215, 171] width 353 height 253
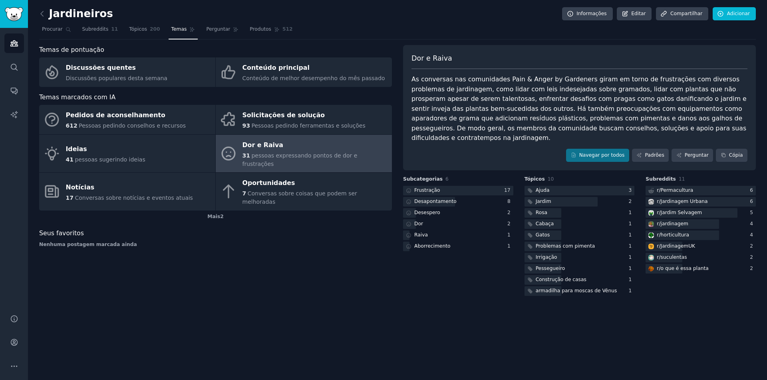
click at [363, 289] on div "Jardineiros Informações Editar Compartilhar Adicionar Procurar Subreddits 11 Tó…" at bounding box center [397, 190] width 739 height 380
click at [370, 289] on div "Jardineiros Informações Editar Compartilhar Adicionar Procurar Subreddits 11 Tó…" at bounding box center [397, 190] width 739 height 380
click at [369, 281] on div "Temas de pontuação Discussões quentes Discussões populares desta semana Conteúd…" at bounding box center [215, 171] width 353 height 253
click at [372, 276] on div "Temas de pontuação Discussões quentes Discussões populares desta semana Conteúd…" at bounding box center [215, 171] width 353 height 253
click at [377, 279] on div "Temas de pontuação Discussões quentes Discussões populares desta semana Conteúd…" at bounding box center [215, 171] width 353 height 253
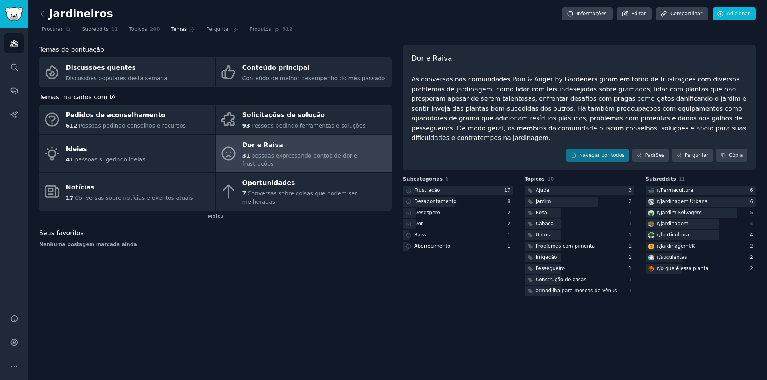
click at [380, 282] on div "Temas de pontuação Discussões quentes Discussões populares desta semana Conteúd…" at bounding box center [215, 171] width 353 height 253
click at [386, 277] on div "Temas de pontuação Discussões quentes Discussões populares desta semana Conteúd…" at bounding box center [215, 171] width 353 height 253
click at [386, 276] on div "Temas de pontuação Discussões quentes Discussões populares desta semana Conteúd…" at bounding box center [215, 171] width 353 height 253
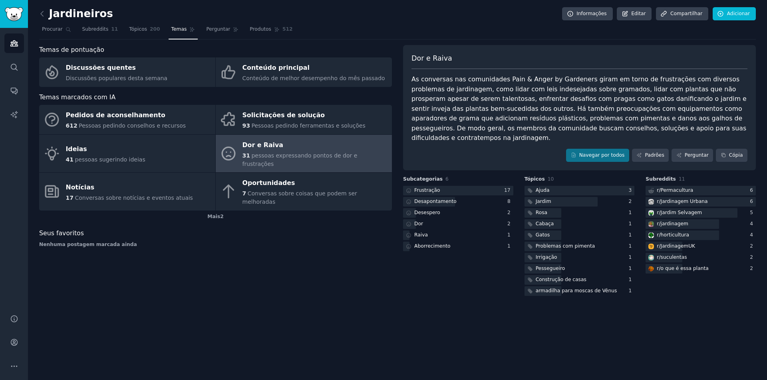
click at [380, 263] on div "Temas de pontuação Discussões quentes Discussões populares desta semana Conteúd…" at bounding box center [215, 171] width 353 height 253
click at [41, 14] on icon at bounding box center [42, 14] width 8 height 8
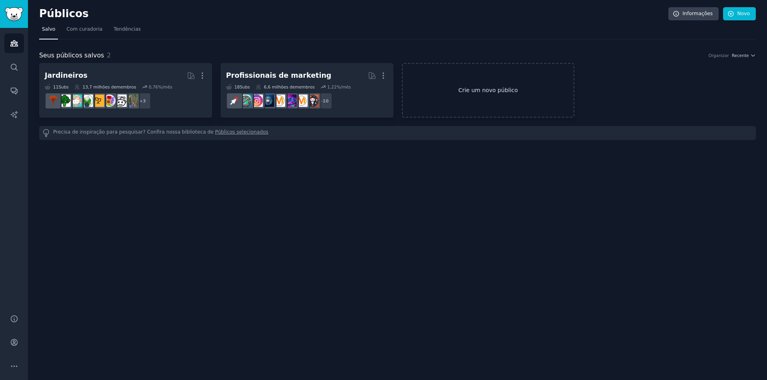
click at [456, 92] on font "Crie um novo público" at bounding box center [487, 90] width 171 height 8
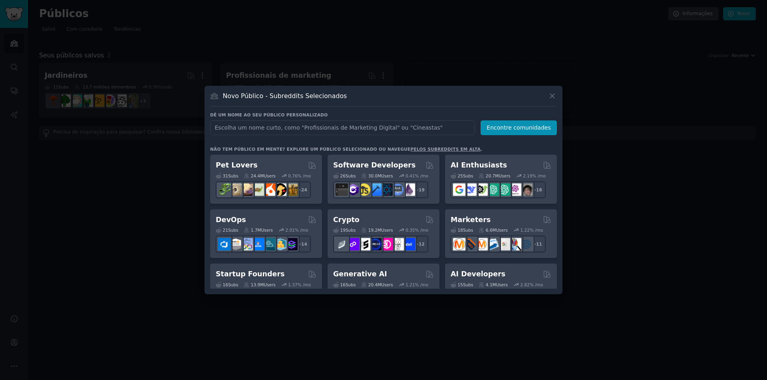
click at [347, 147] on font "Não tem público em mente? Explore um público selecionado ou navegue" at bounding box center [310, 149] width 200 height 5
click at [345, 148] on font "Não tem público em mente? Explore um público selecionado ou navegue" at bounding box center [310, 149] width 200 height 5
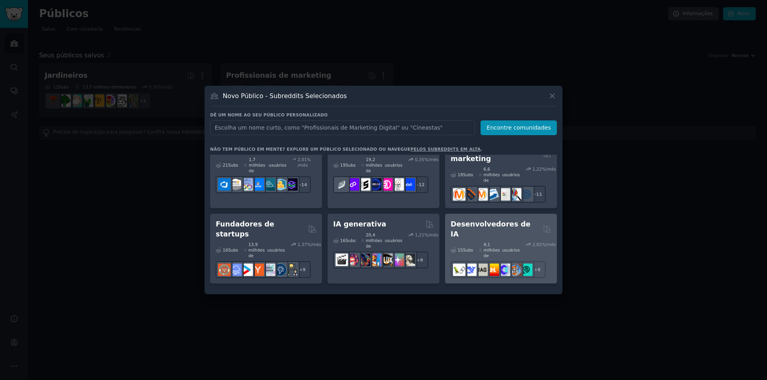
scroll to position [160, 0]
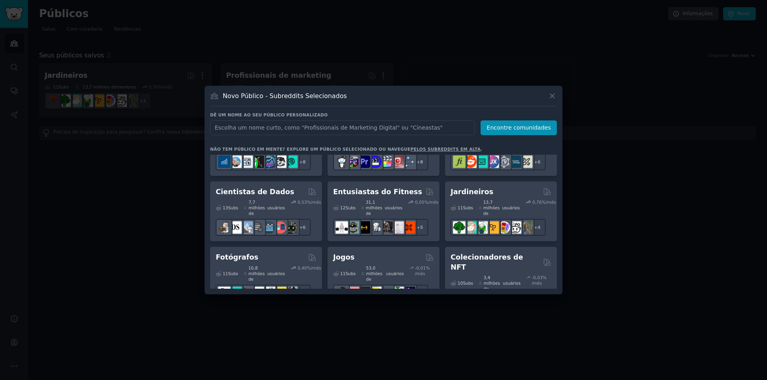
scroll to position [279, 0]
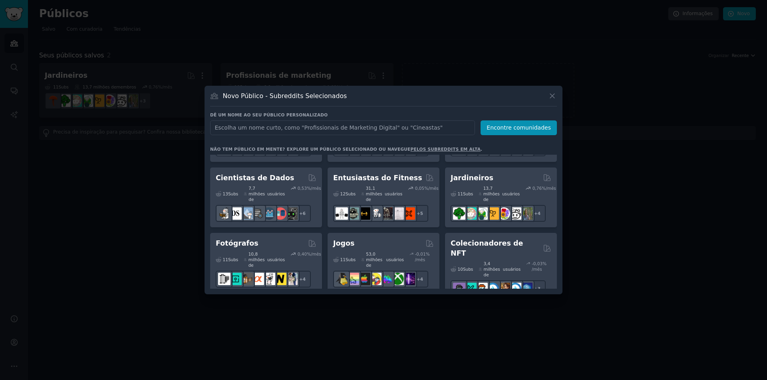
click at [442, 241] on div "Amantes de animais de estimação 31 Subs ​ 24,4 milhões de usuários 0,76 %/mês +…" at bounding box center [383, 365] width 347 height 981
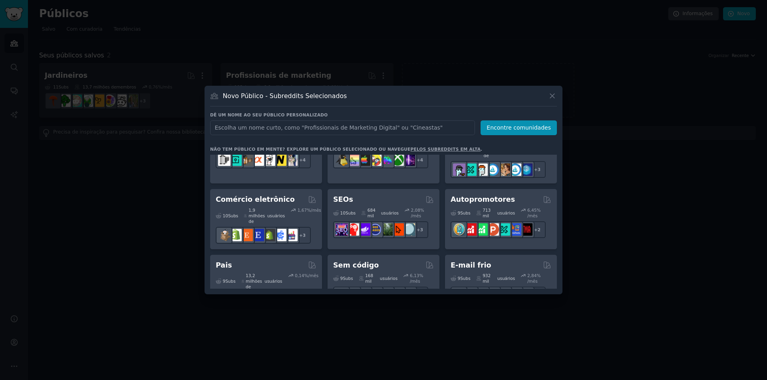
scroll to position [399, 0]
click at [442, 241] on div "Amantes de animais de estimação 31 Subs ​ 24,4 milhões de usuários 0,76 %/mês +…" at bounding box center [383, 246] width 347 height 981
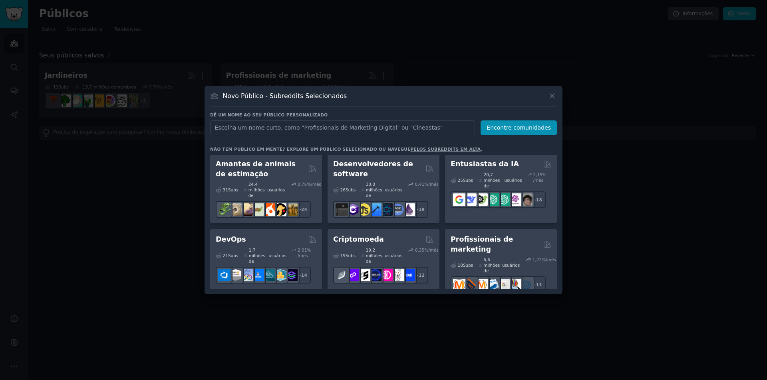
scroll to position [0, 0]
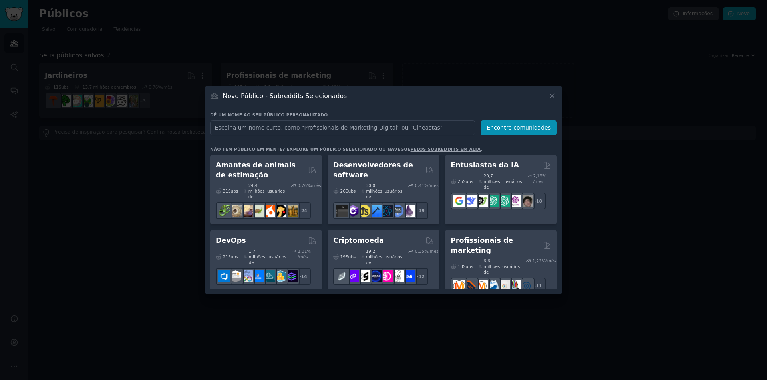
drag, startPoint x: 442, startPoint y: 241, endPoint x: 444, endPoint y: 183, distance: 57.5
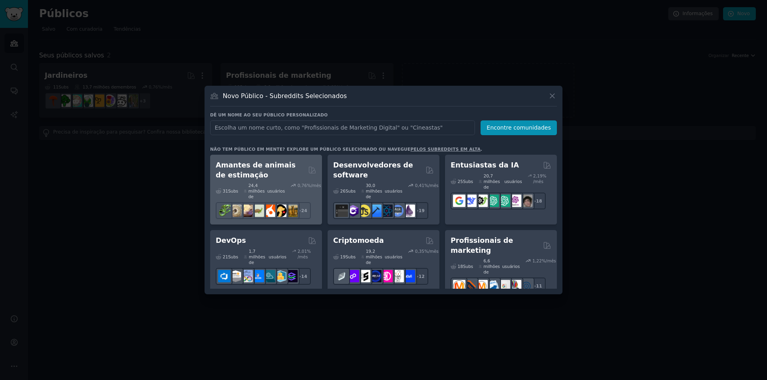
click at [240, 171] on font "Amantes de animais de estimação" at bounding box center [256, 170] width 80 height 18
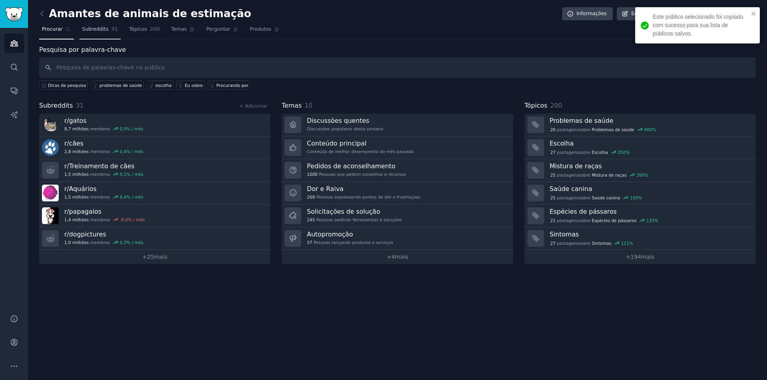
click at [95, 27] on font "Subreddits" at bounding box center [95, 29] width 26 height 6
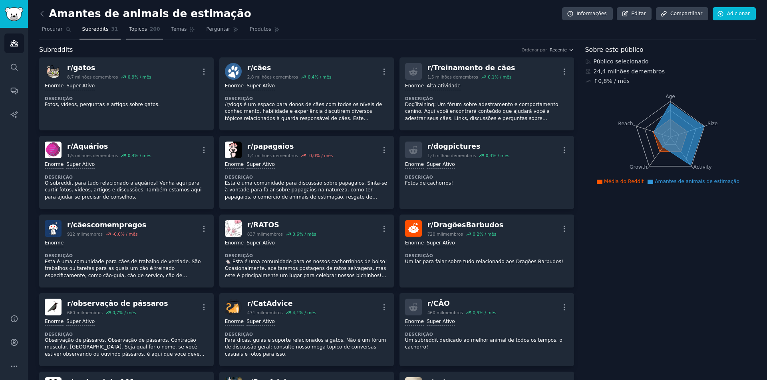
click at [133, 31] on font "Tópicos" at bounding box center [138, 29] width 18 height 6
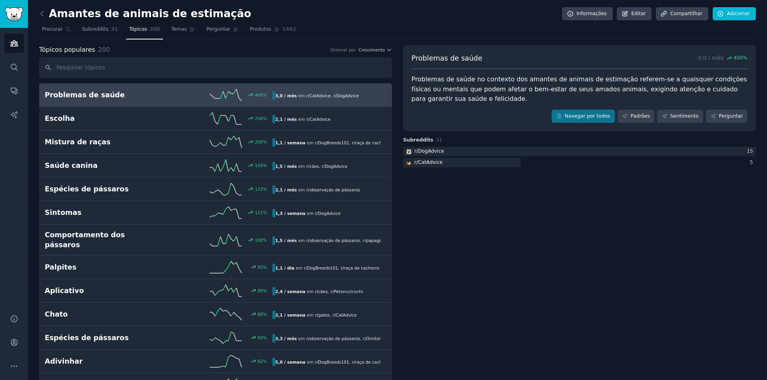
click at [173, 34] on link "Temas" at bounding box center [183, 31] width 30 height 16
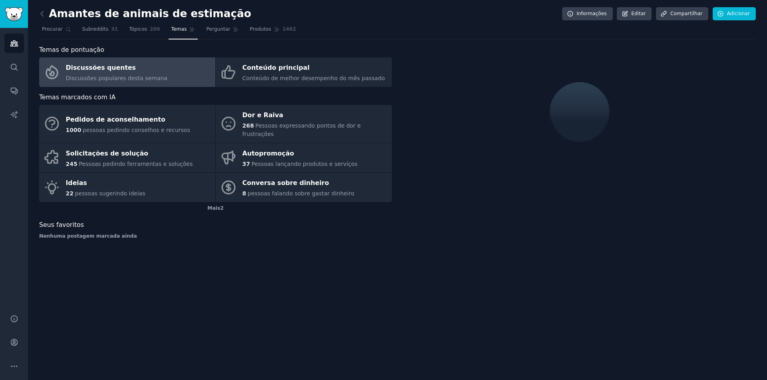
click at [273, 289] on div "Amantes de animais de estimação Informações Editar Compartilhar Adicionar Procu…" at bounding box center [397, 190] width 739 height 380
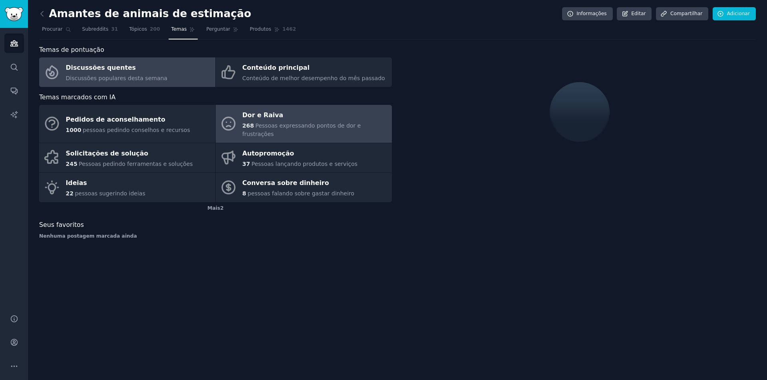
click at [282, 114] on div "Dor e Raiva" at bounding box center [314, 115] width 145 height 13
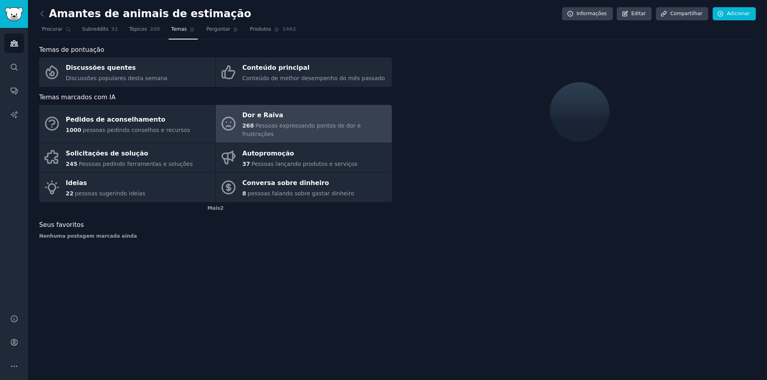
click at [246, 301] on div "Amantes de animais de estimação Informações Editar Compartilhar Adicionar Procu…" at bounding box center [397, 190] width 739 height 380
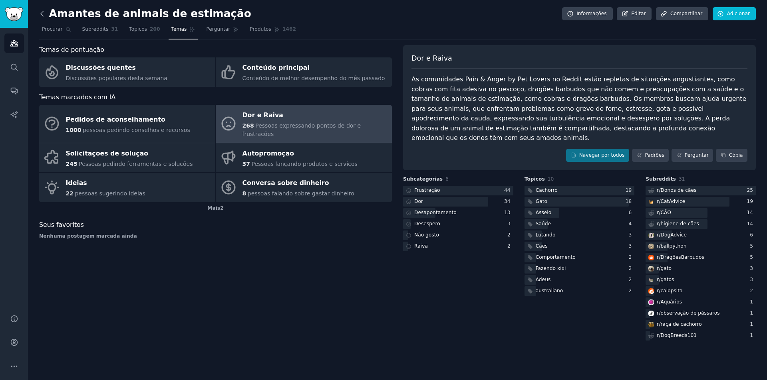
click at [43, 10] on icon at bounding box center [42, 14] width 8 height 8
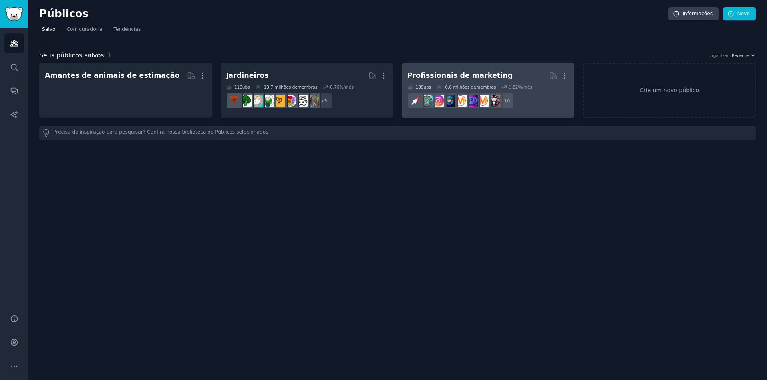
click at [460, 75] on font "Profissionais de marketing" at bounding box center [459, 75] width 105 height 8
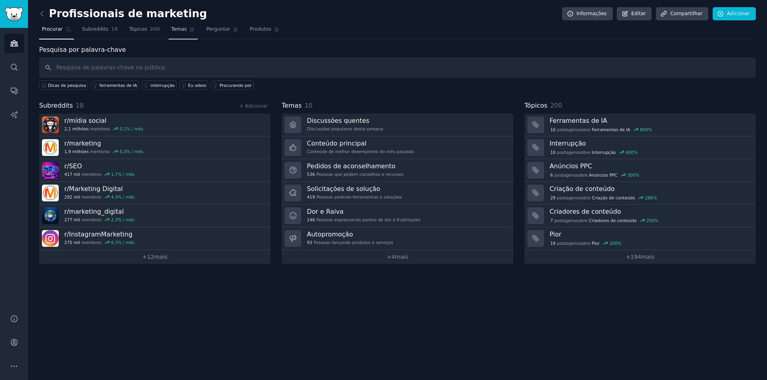
click at [171, 27] on font "Temas" at bounding box center [179, 29] width 16 height 6
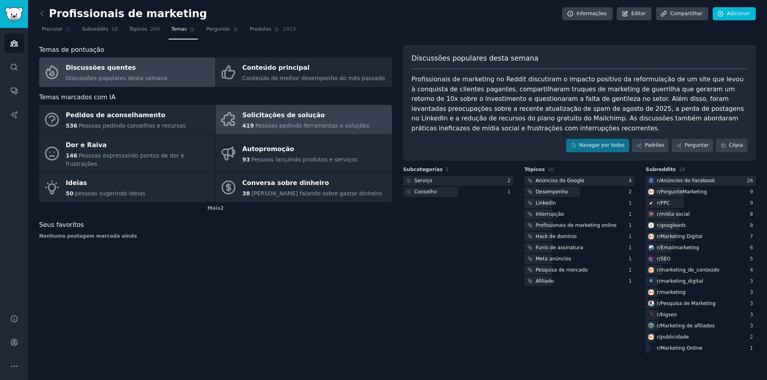
click at [309, 125] on font "Pessoas pedindo ferramentas e soluções" at bounding box center [312, 126] width 114 height 6
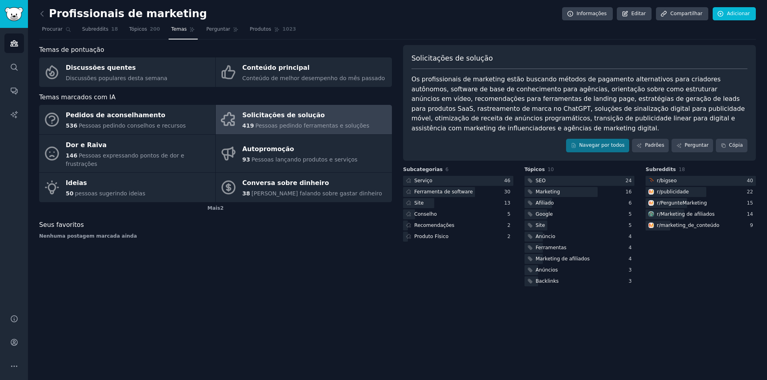
click at [254, 262] on div "Temas de pontuação Discussões quentes Discussões populares desta semana Conteúd…" at bounding box center [215, 166] width 353 height 243
click at [281, 252] on div "Temas de pontuação Discussões quentes Discussões populares desta semana Conteúd…" at bounding box center [215, 166] width 353 height 243
drag, startPoint x: 285, startPoint y: 254, endPoint x: 283, endPoint y: 258, distance: 4.5
click at [285, 254] on div "Temas de pontuação Discussões quentes Discussões populares desta semana Conteúd…" at bounding box center [215, 166] width 353 height 243
drag, startPoint x: 275, startPoint y: 261, endPoint x: 257, endPoint y: 263, distance: 18.6
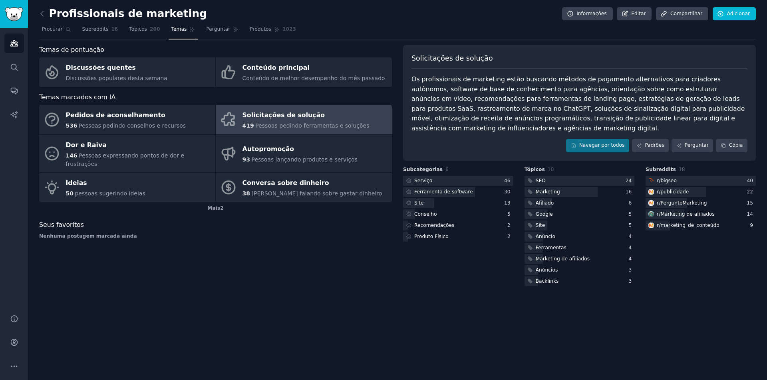
click at [269, 262] on div "Temas de pontuação Discussões quentes Discussões populares desta semana Conteúd…" at bounding box center [215, 166] width 353 height 243
drag, startPoint x: 314, startPoint y: 264, endPoint x: 307, endPoint y: 266, distance: 6.7
click at [314, 265] on div "Temas de pontuação Discussões quentes Discussões populares desta semana Conteúd…" at bounding box center [215, 166] width 353 height 243
click at [328, 270] on div "Temas de pontuação Discussões quentes Discussões populares desta semana Conteúd…" at bounding box center [215, 166] width 353 height 243
click at [329, 256] on div "Temas de pontuação Discussões quentes Discussões populares desta semana Conteúd…" at bounding box center [215, 166] width 353 height 243
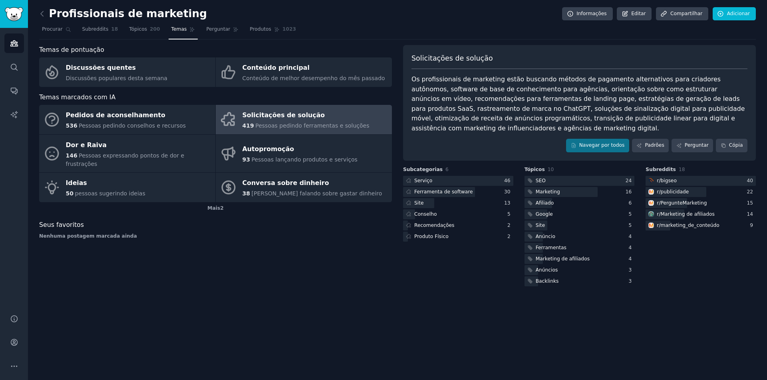
drag, startPoint x: 341, startPoint y: 262, endPoint x: 343, endPoint y: 268, distance: 6.2
click at [341, 265] on div "Temas de pontuação Discussões quentes Discussões populares desta semana Conteúd…" at bounding box center [215, 166] width 353 height 243
click at [352, 264] on div "Temas de pontuação Discussões quentes Discussões populares desta semana Conteúd…" at bounding box center [215, 166] width 353 height 243
drag, startPoint x: 352, startPoint y: 259, endPoint x: 352, endPoint y: 263, distance: 4.4
click at [352, 263] on div "Temas de pontuação Discussões quentes Discussões populares desta semana Conteúd…" at bounding box center [215, 166] width 353 height 243
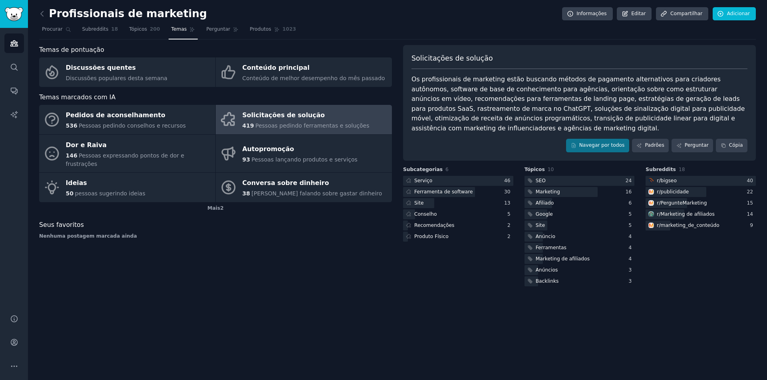
click at [360, 253] on div "Temas de pontuação Discussões quentes Discussões populares desta semana Conteúd…" at bounding box center [215, 166] width 353 height 243
click at [343, 258] on div "Temas de pontuação Discussões quentes Discussões populares desta semana Conteúd…" at bounding box center [215, 166] width 353 height 243
click at [342, 261] on div "Temas de pontuação Discussões quentes Discussões populares desta semana Conteúd…" at bounding box center [215, 166] width 353 height 243
click at [305, 250] on div "Temas de pontuação Discussões quentes Discussões populares desta semana Conteúd…" at bounding box center [215, 166] width 353 height 243
click at [108, 234] on font "Nenhuma postagem marcada ainda" at bounding box center [88, 237] width 98 height 6
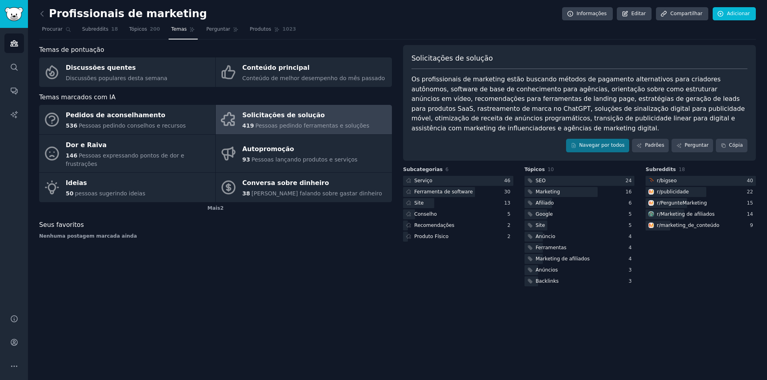
drag, startPoint x: 296, startPoint y: 247, endPoint x: 291, endPoint y: 252, distance: 6.8
click at [292, 251] on div "Temas de pontuação Discussões quentes Discussões populares desta semana Conteúd…" at bounding box center [215, 166] width 353 height 243
click at [311, 250] on div "Temas de pontuação Discussões quentes Discussões populares desta semana Conteúd…" at bounding box center [215, 166] width 353 height 243
click at [40, 10] on icon at bounding box center [42, 14] width 8 height 8
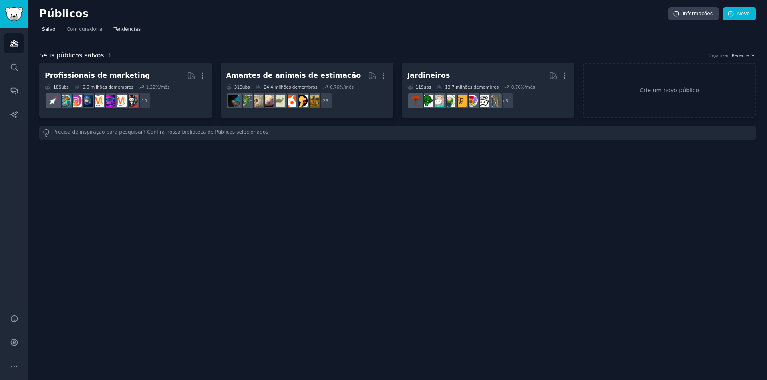
click at [126, 29] on font "Tendências" at bounding box center [127, 29] width 27 height 6
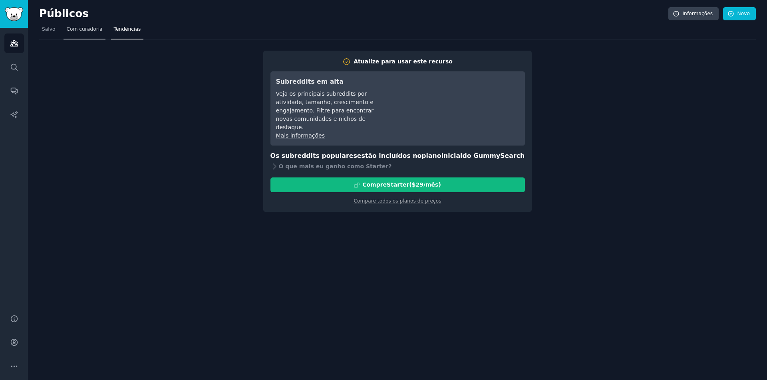
click at [78, 25] on link "Com curadoria" at bounding box center [84, 31] width 42 height 16
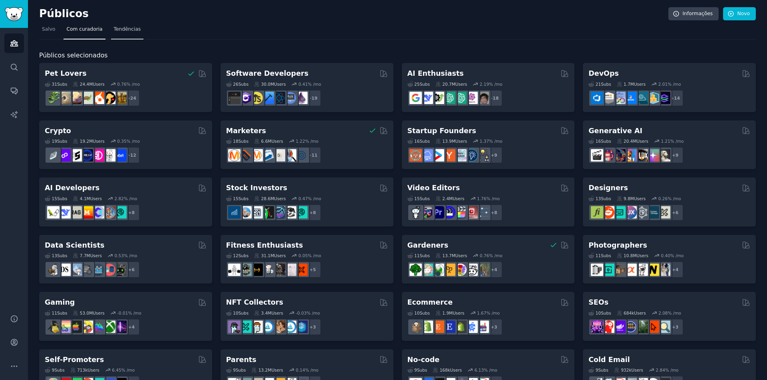
click at [121, 28] on font "Tendências" at bounding box center [127, 29] width 27 height 6
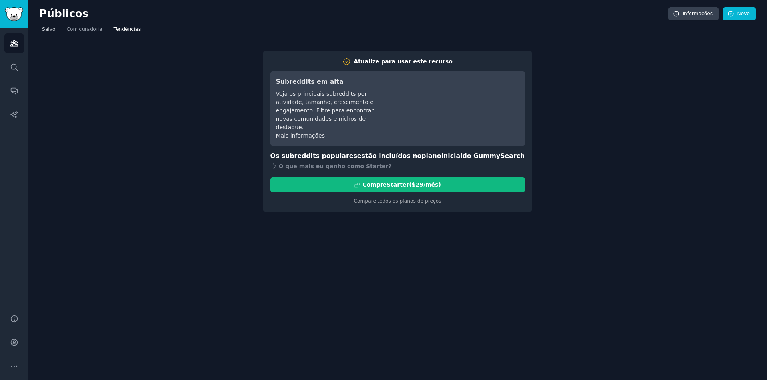
click at [50, 32] on font "Salvo" at bounding box center [48, 29] width 13 height 6
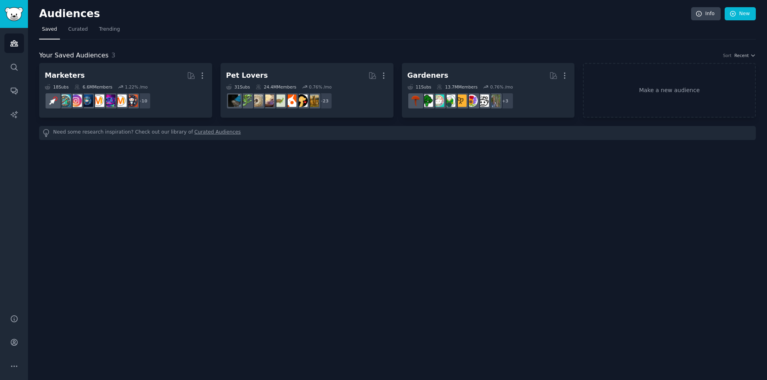
click at [237, 178] on div "Audiences Info New Saved Curated Trending Your Saved Audiences 3 Sort Recent Ma…" at bounding box center [397, 190] width 739 height 380
click at [610, 89] on link "Make a new audience" at bounding box center [668, 90] width 173 height 55
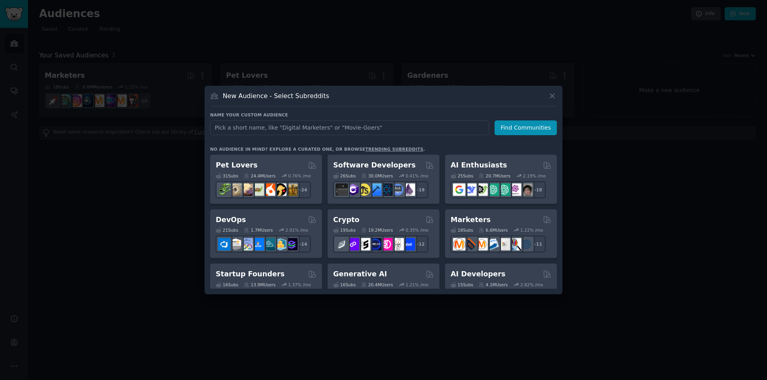
click at [471, 146] on div "Name your custom audience Audience Name Find Communities No audience in mind? E…" at bounding box center [383, 200] width 347 height 177
drag, startPoint x: 442, startPoint y: 147, endPoint x: 450, endPoint y: 148, distance: 8.0
click at [442, 147] on h3 "No audience in mind? Explore a curated one, or browse trending subreddits ." at bounding box center [383, 150] width 347 height 6
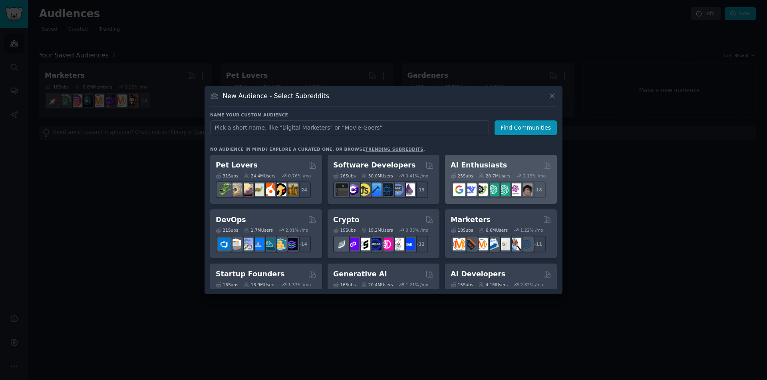
scroll to position [40, 0]
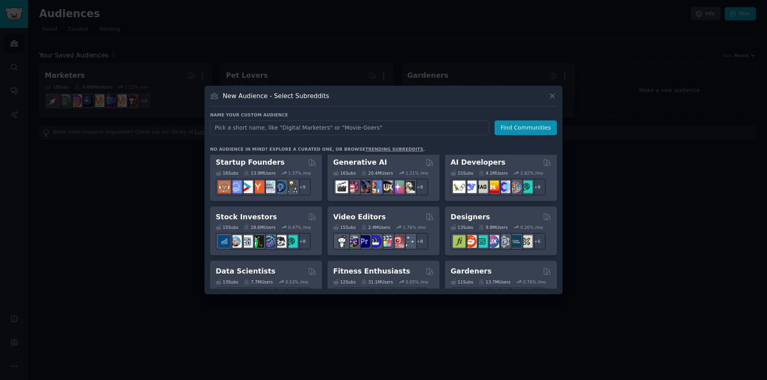
scroll to position [120, 0]
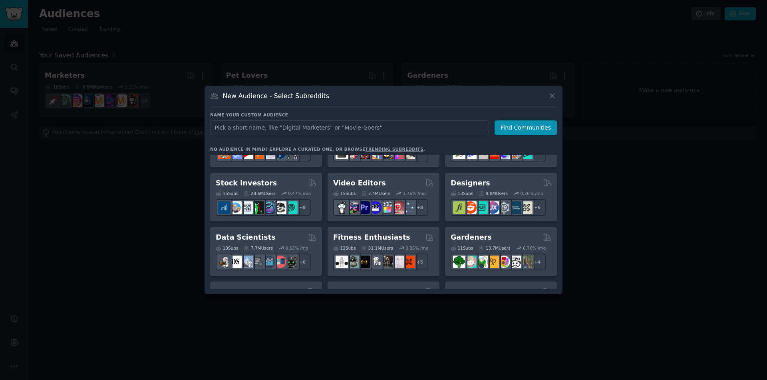
scroll to position [160, 0]
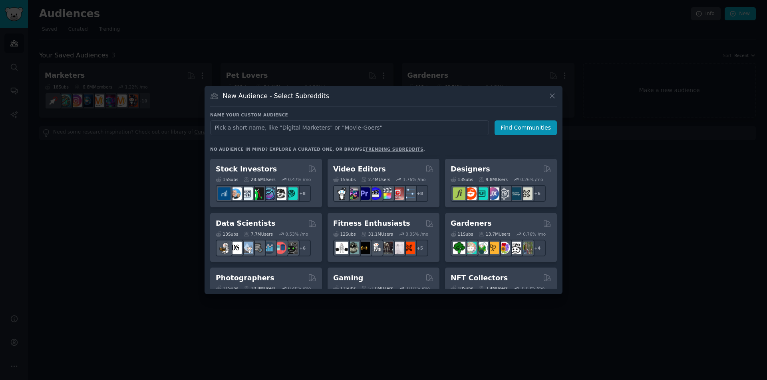
click at [442, 195] on div "Pet Lovers 31 Sub s 24.4M Users 0.76 % /mo + 24 Software Developers Curated by …" at bounding box center [383, 378] width 347 height 767
click at [441, 209] on div "Pet Lovers 31 Sub s 24.4M Users 0.76 % /mo + 24 Software Developers Curated by …" at bounding box center [383, 378] width 347 height 767
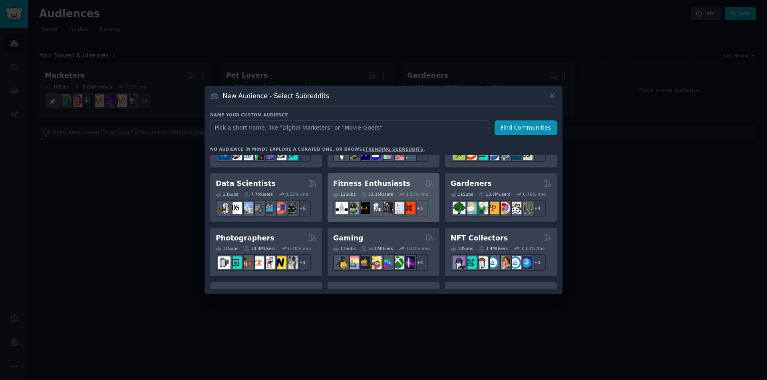
scroll to position [240, 0]
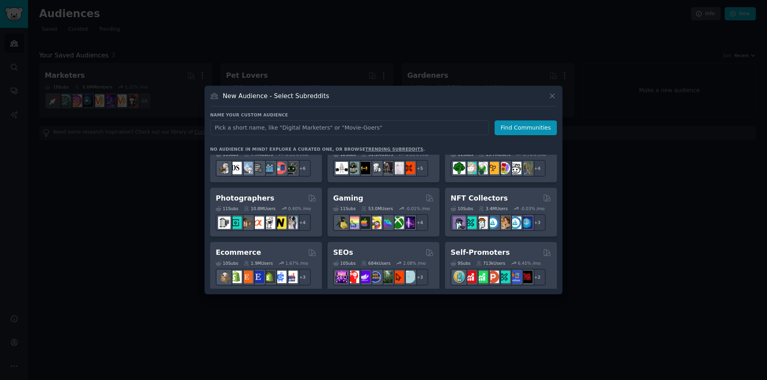
click at [441, 184] on div "Pet Lovers 31 Sub s 24.4M Users 0.76 % /mo + 24 Software Developers Curated by …" at bounding box center [383, 298] width 347 height 767
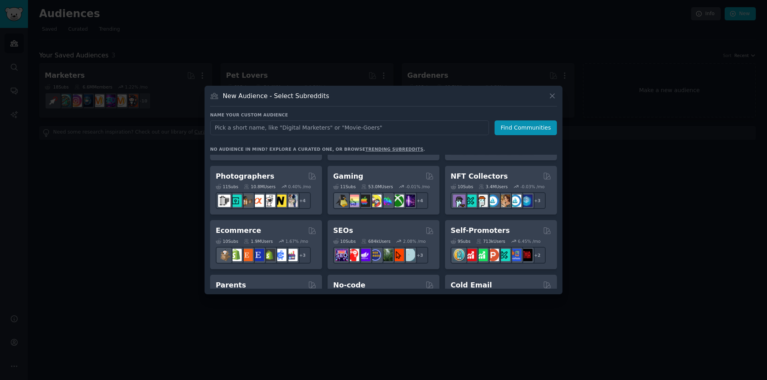
scroll to position [279, 0]
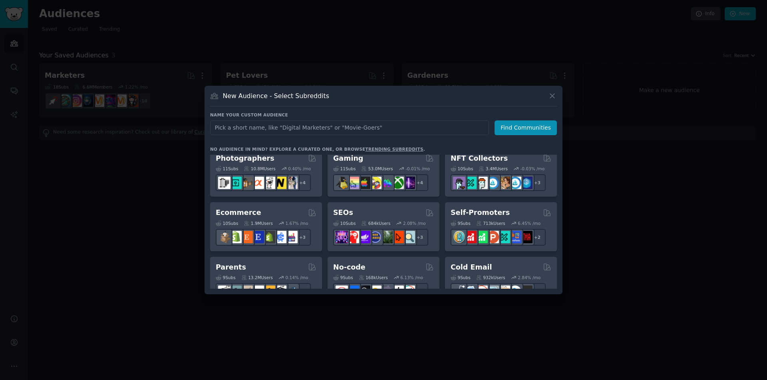
click at [442, 199] on div "Pet Lovers 31 Sub s 24.4M Users 0.76 % /mo + 24 Software Developers Curated by …" at bounding box center [383, 258] width 347 height 767
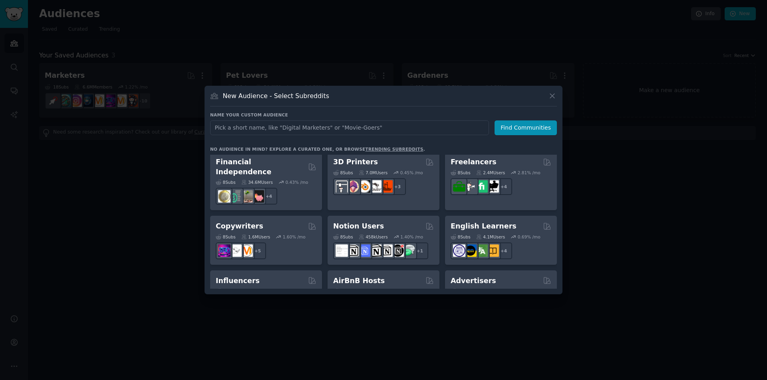
scroll to position [479, 0]
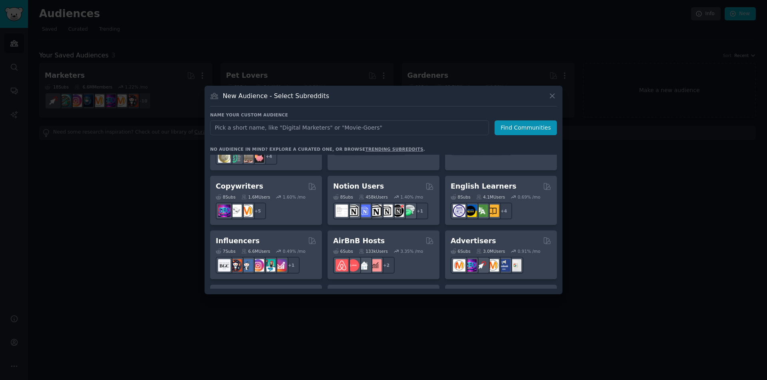
click at [441, 218] on div "Pet Lovers 31 Sub s 24.4M Users 0.76 % /mo + 24 Software Developers Curated by …" at bounding box center [383, 59] width 347 height 767
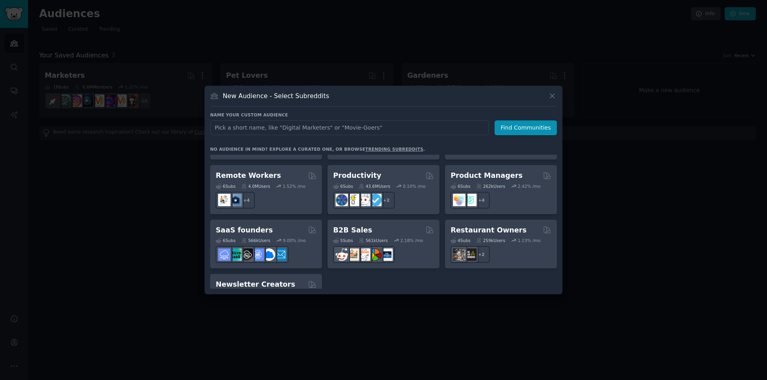
scroll to position [623, 0]
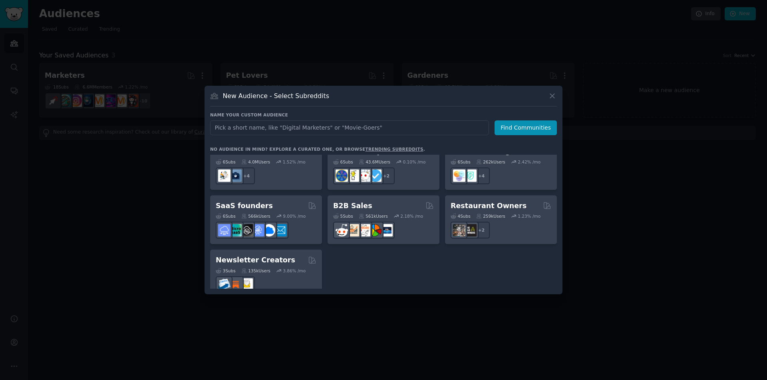
click at [668, 254] on div at bounding box center [383, 190] width 767 height 380
